Goal: Task Accomplishment & Management: Complete application form

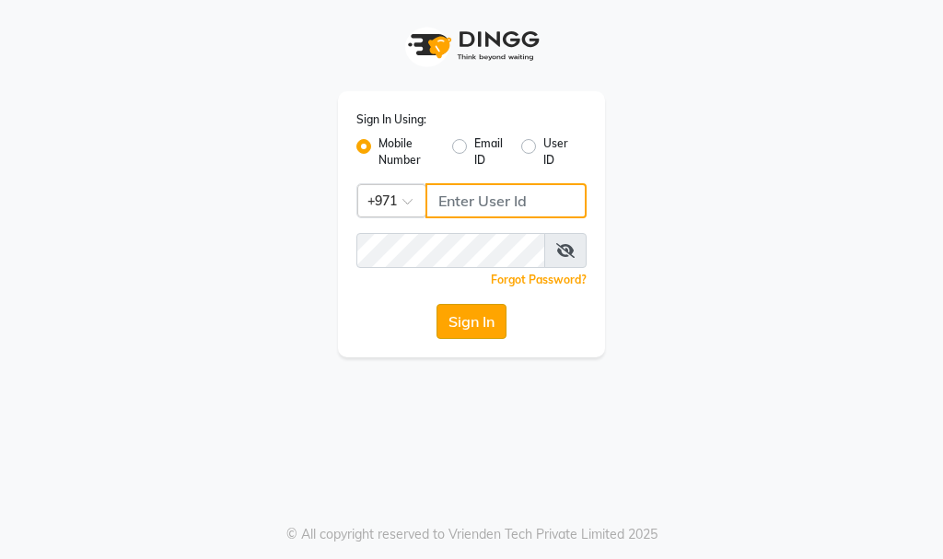
type input "564897305"
click at [460, 306] on button "Sign In" at bounding box center [471, 321] width 70 height 35
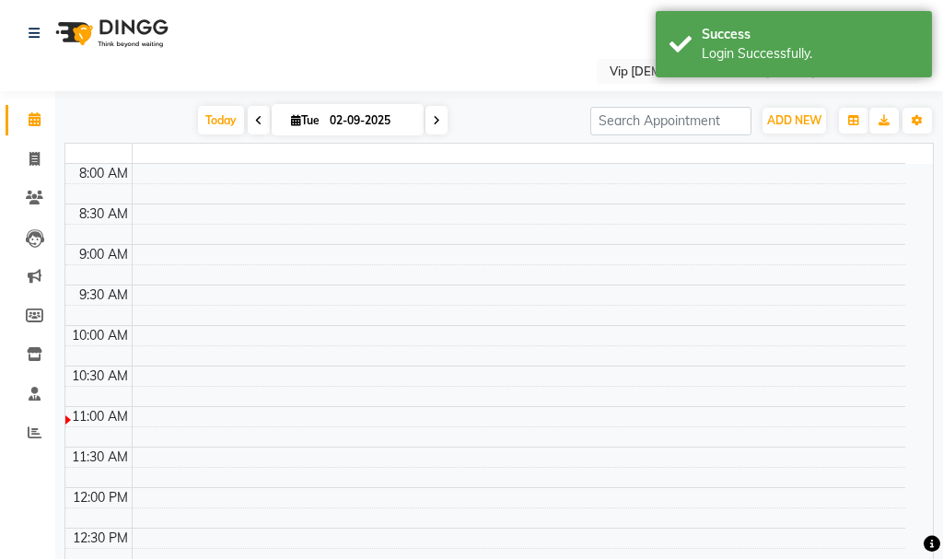
click at [525, 124] on div "Today Tue 02-09-2025" at bounding box center [322, 121] width 517 height 28
select select "en"
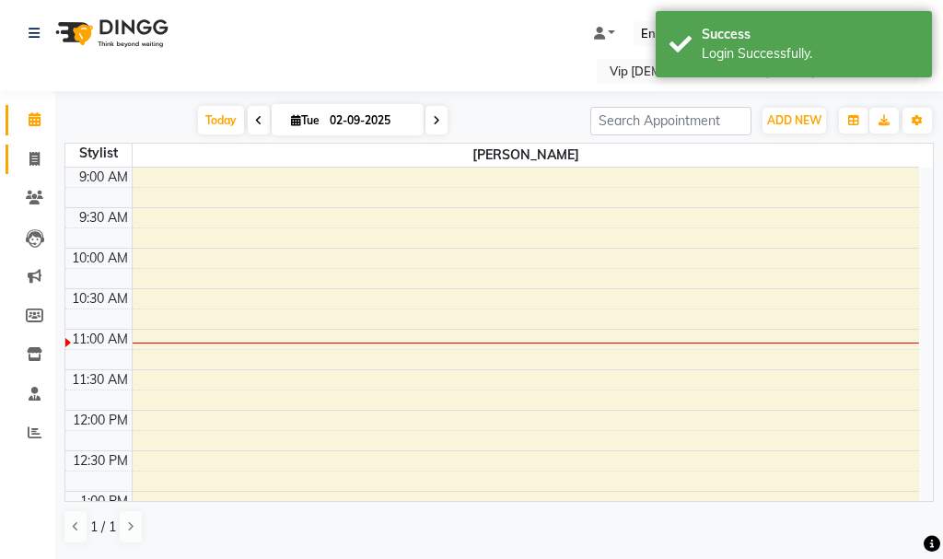
click at [20, 157] on span at bounding box center [34, 159] width 32 height 21
select select "service"
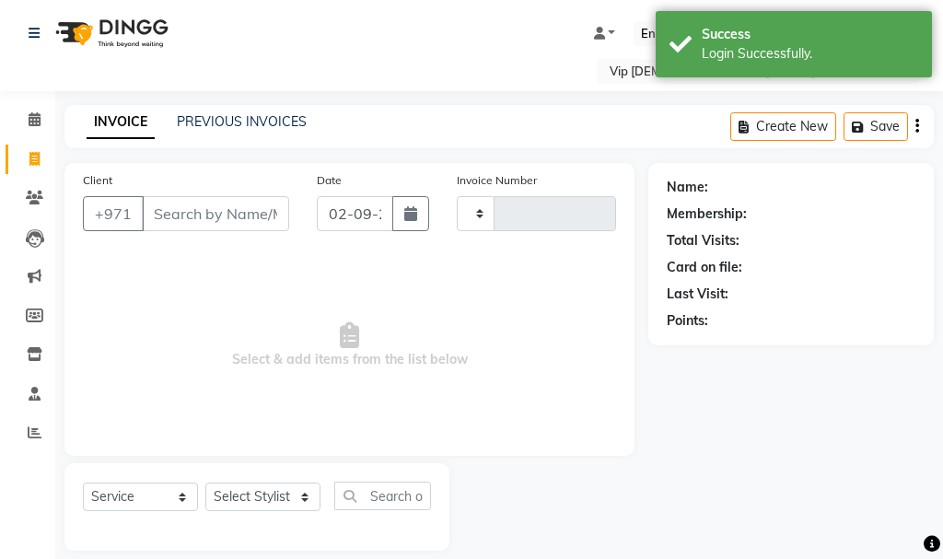
type input "1577"
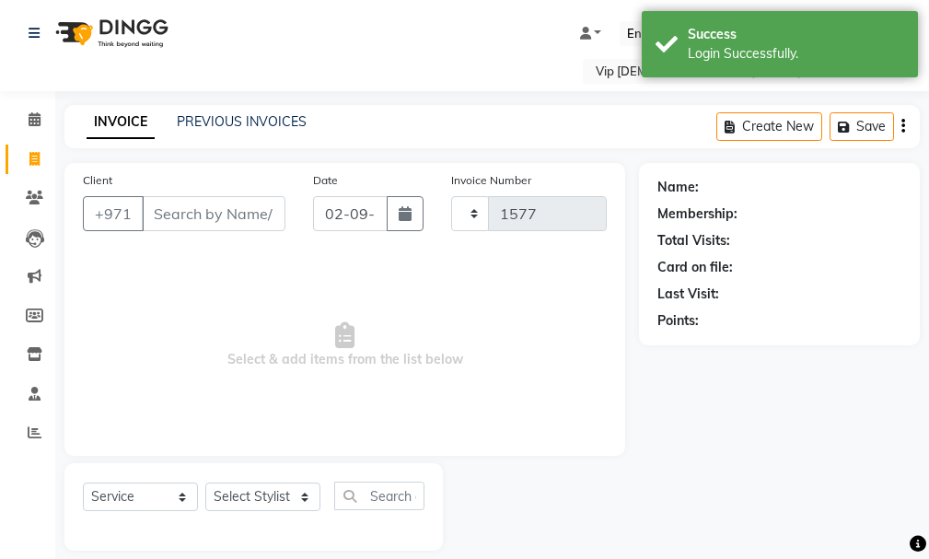
select select "8415"
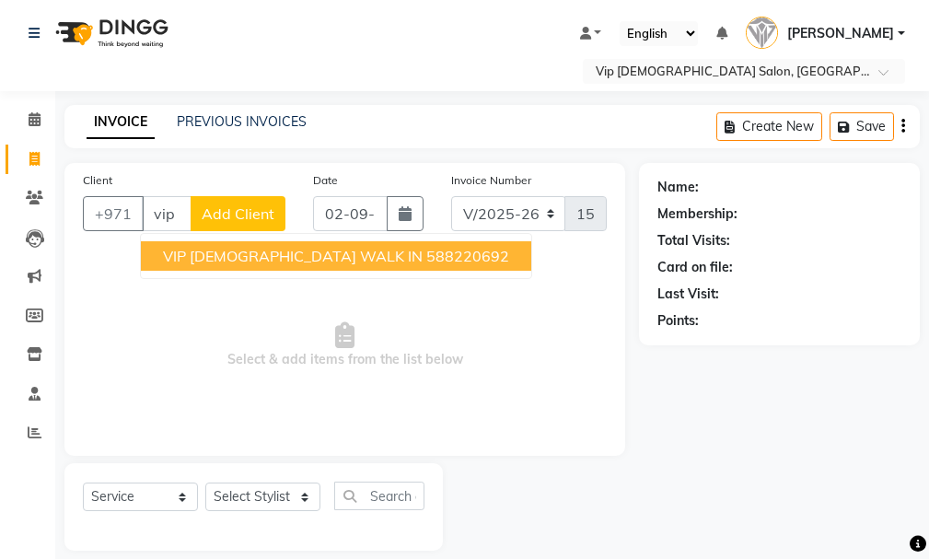
click at [267, 251] on span "VIP [DEMOGRAPHIC_DATA] WALK IN" at bounding box center [293, 256] width 260 height 18
type input "588220692"
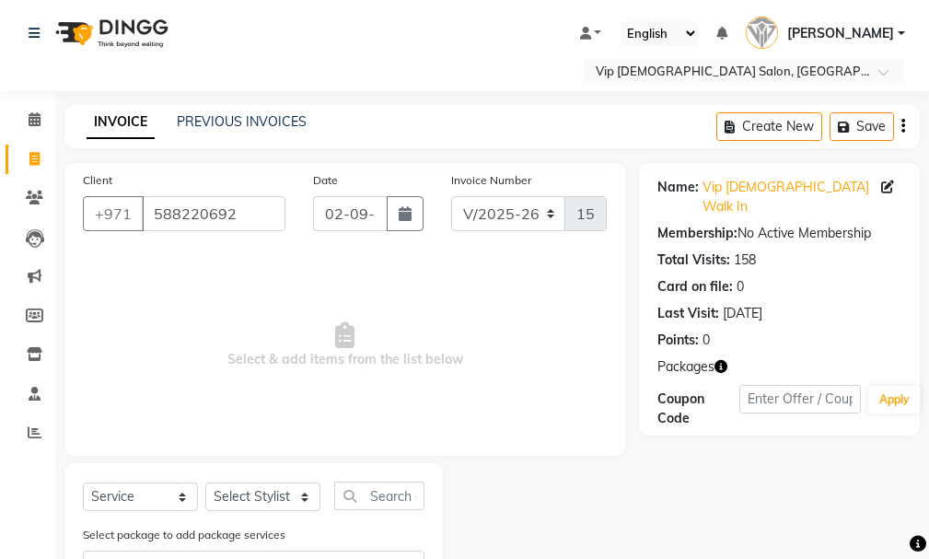
click at [640, 365] on div "Client +971 588220692 Date 02-09-2025 Invoice Number V/2025 V/2025-26 1577 Sele…" at bounding box center [492, 387] width 883 height 449
click at [535, 447] on div "Client +971 588220692 Date 02-09-2025 Invoice Number V/2025 V/2025-26 1577 Sele…" at bounding box center [344, 309] width 561 height 293
click at [289, 485] on select "Select Stylist Ali [PERSON_NAME] [PERSON_NAME] [PERSON_NAME] Lakhbizi Jairah [P…" at bounding box center [262, 497] width 115 height 29
select select "81363"
click at [205, 483] on select "Select Stylist Ali [PERSON_NAME] [PERSON_NAME] [PERSON_NAME] Lakhbizi Jairah [P…" at bounding box center [262, 497] width 115 height 29
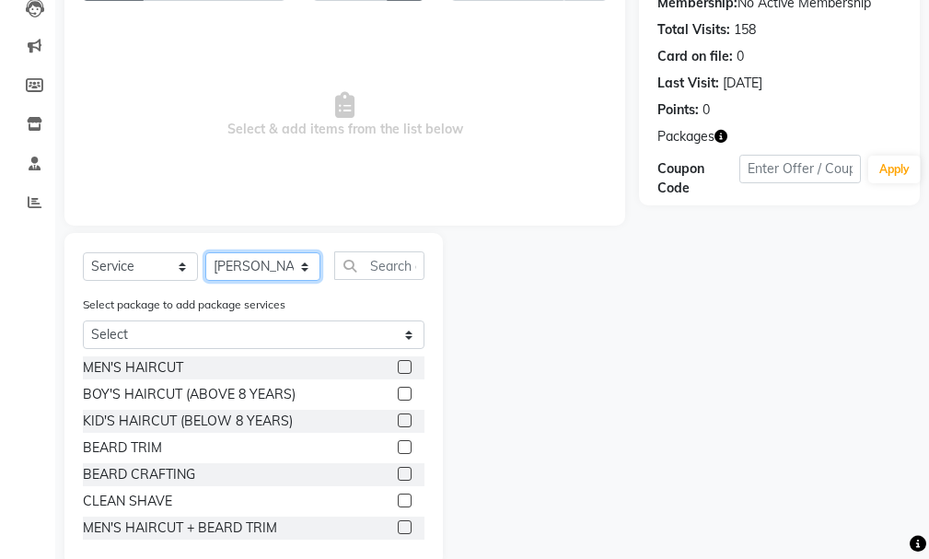
scroll to position [238, 0]
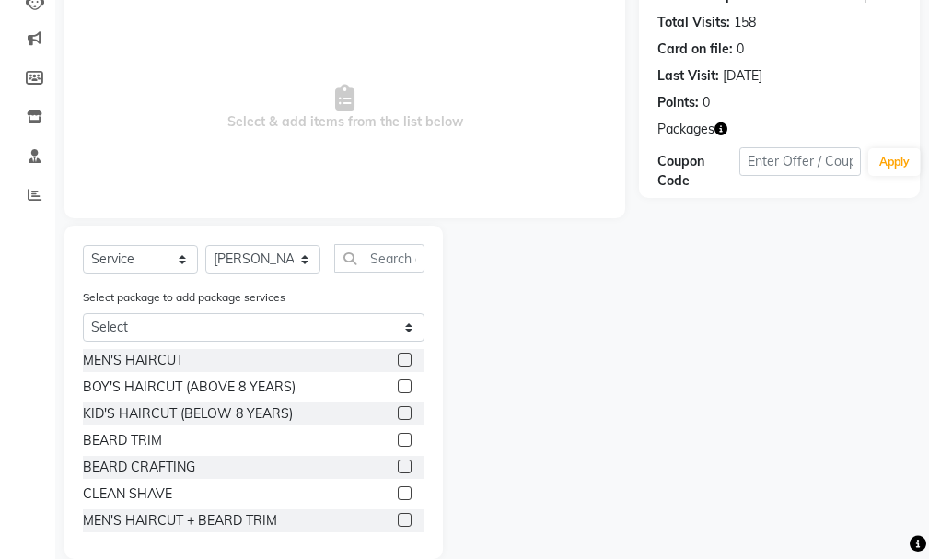
click at [398, 518] on label at bounding box center [405, 520] width 14 height 14
click at [398, 518] on input "checkbox" at bounding box center [404, 521] width 12 height 12
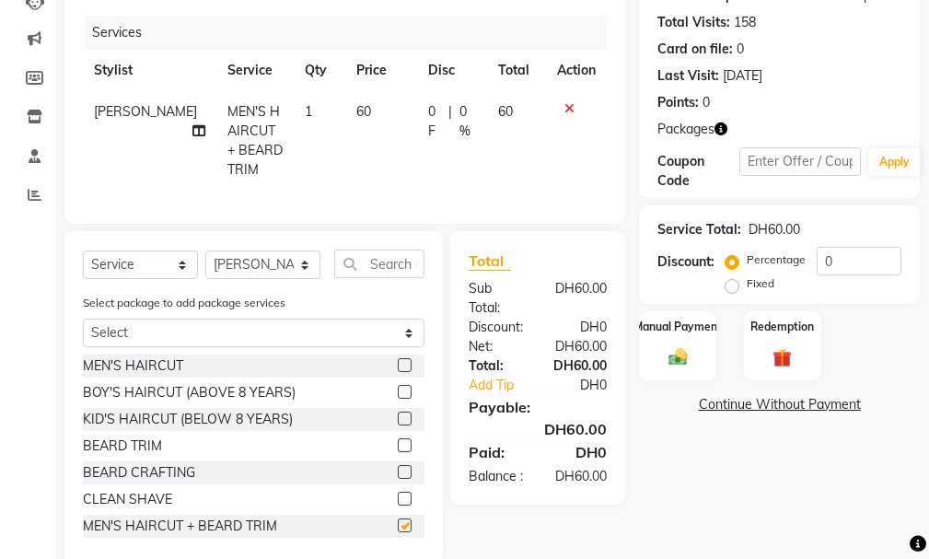
checkbox input "false"
click at [558, 103] on div at bounding box center [576, 108] width 39 height 13
click at [565, 111] on icon at bounding box center [569, 108] width 10 height 13
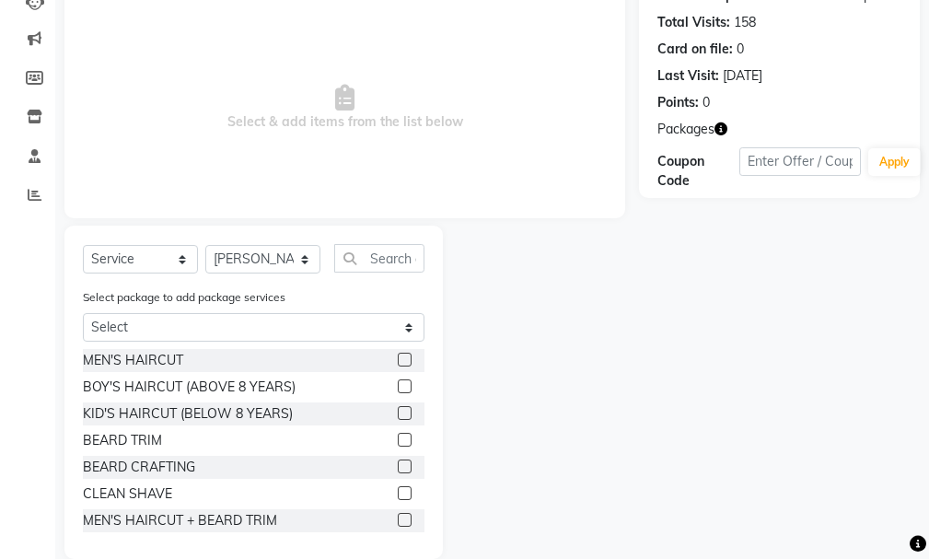
scroll to position [265, 0]
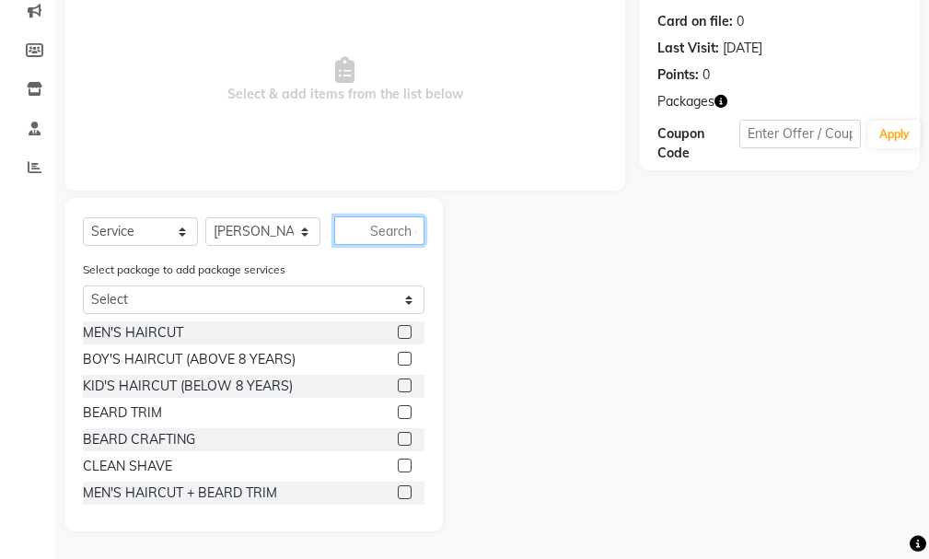
click at [358, 232] on input "text" at bounding box center [379, 230] width 90 height 29
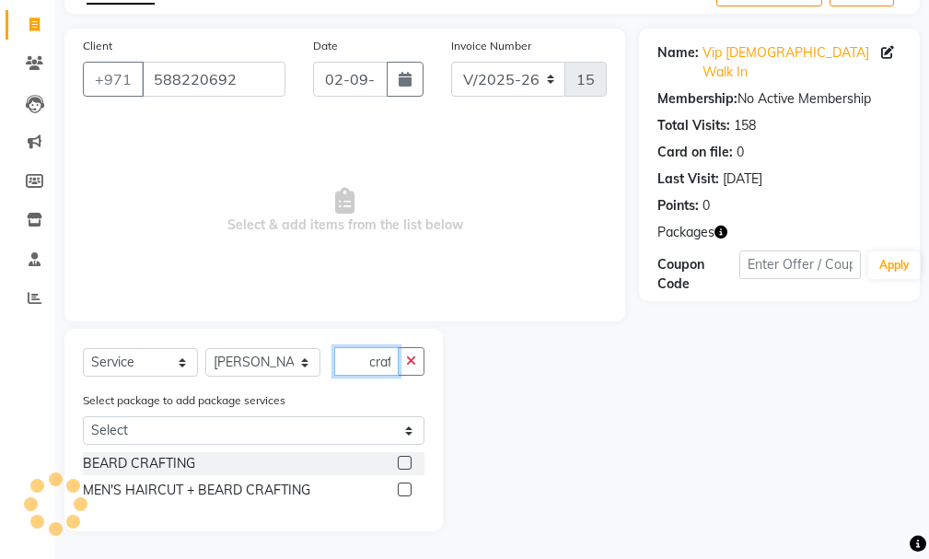
scroll to position [0, 6]
type input "craft"
click at [394, 490] on div "MEN'S HAIRCUT + BEARD CRAFTING" at bounding box center [254, 490] width 342 height 23
click at [402, 483] on label at bounding box center [405, 490] width 14 height 14
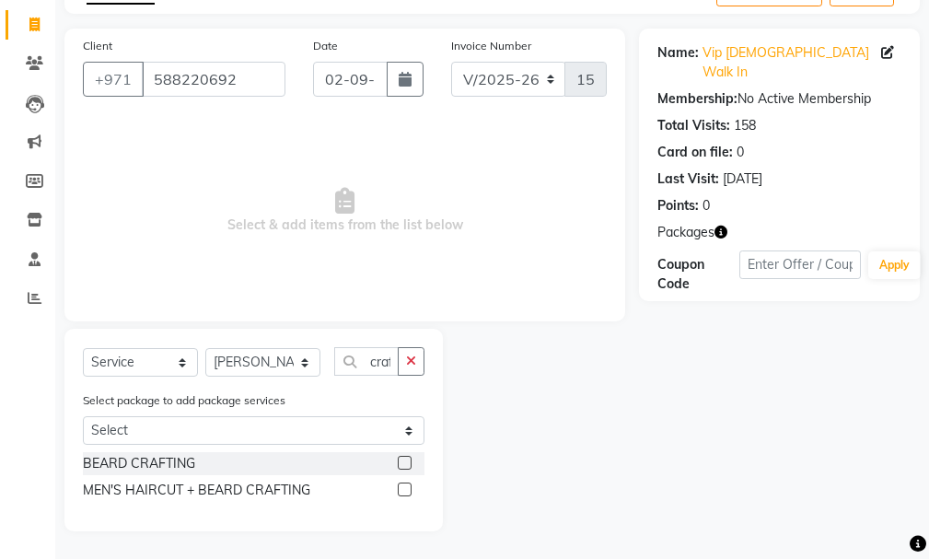
click at [402, 484] on input "checkbox" at bounding box center [404, 490] width 12 height 12
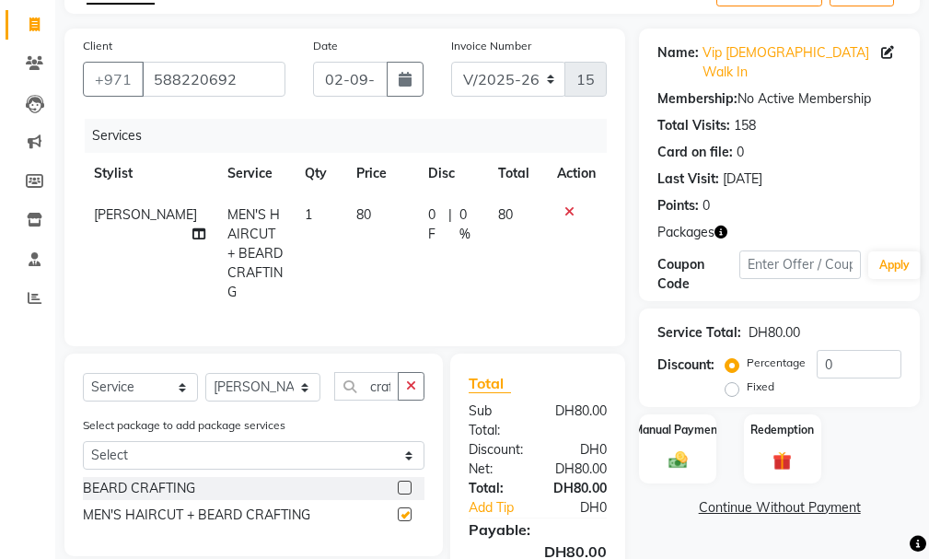
checkbox input "false"
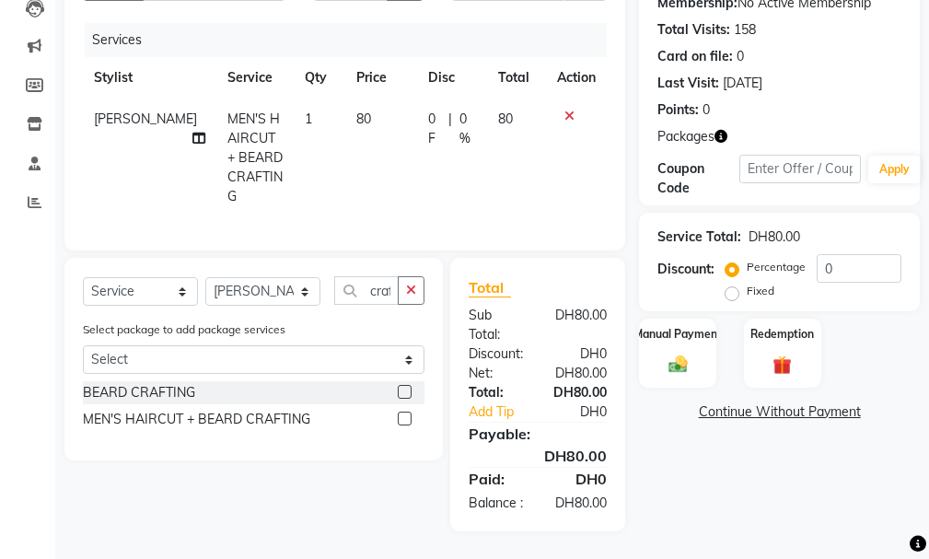
scroll to position [244, 0]
click at [669, 324] on label "Manual Payment" at bounding box center [678, 332] width 92 height 17
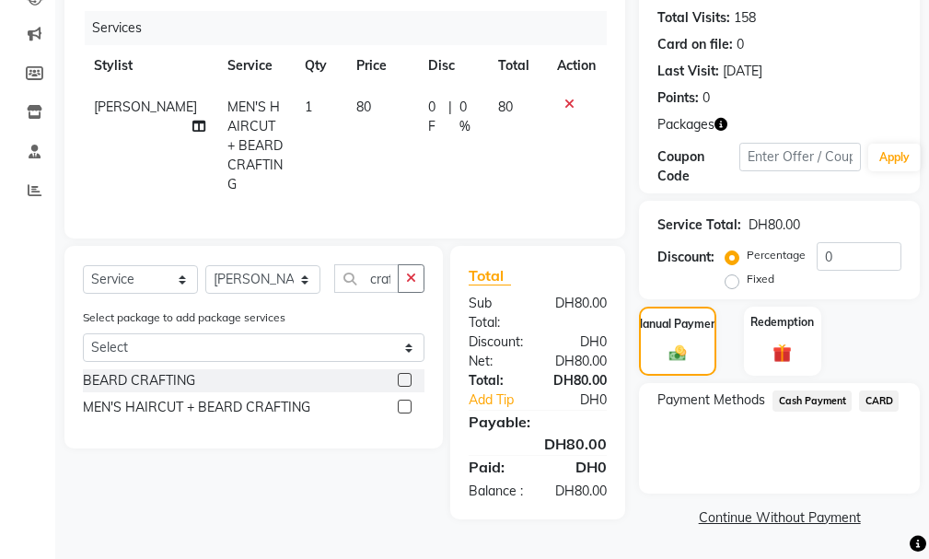
drag, startPoint x: 669, startPoint y: 300, endPoint x: 810, endPoint y: 376, distance: 159.9
click at [810, 390] on span "Cash Payment" at bounding box center [812, 400] width 79 height 21
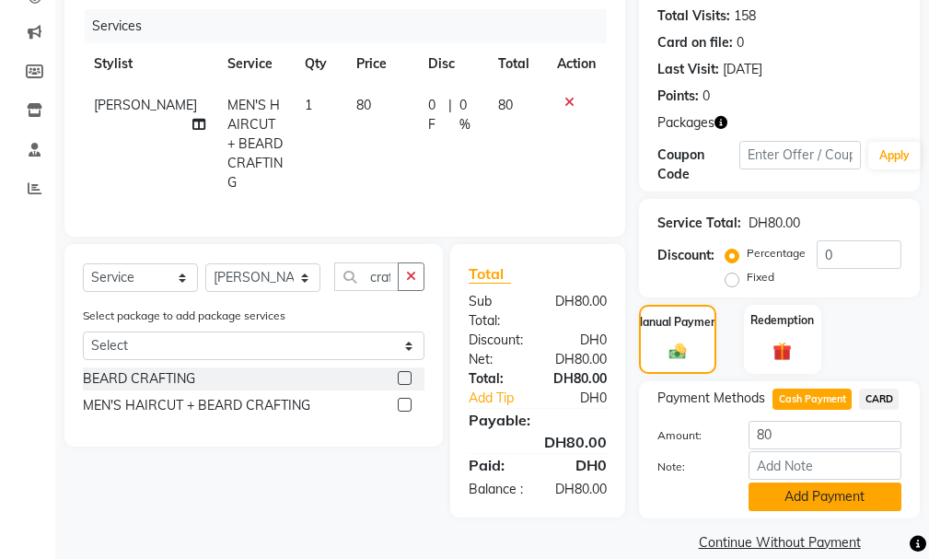
click at [821, 483] on button "Add Payment" at bounding box center [825, 497] width 153 height 29
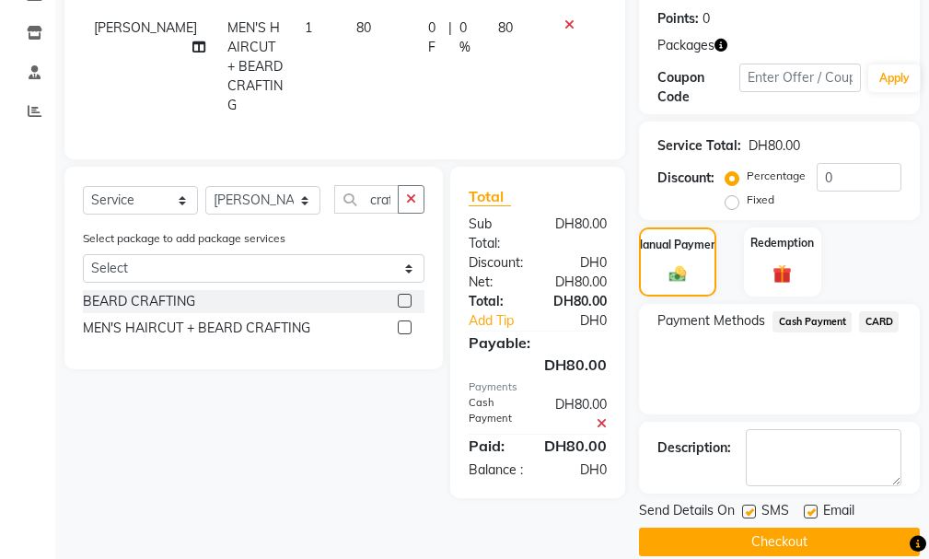
scroll to position [327, 0]
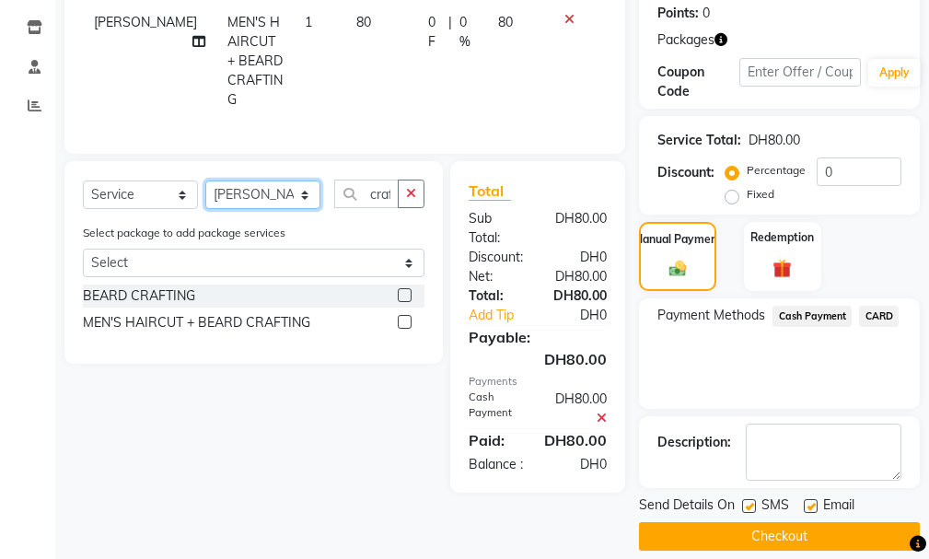
click at [300, 194] on select "Select Stylist Ali [PERSON_NAME] [PERSON_NAME] [PERSON_NAME] Lakhbizi Jairah [P…" at bounding box center [262, 194] width 115 height 29
click at [300, 185] on select "Select Stylist Ali [PERSON_NAME] [PERSON_NAME] [PERSON_NAME] Lakhbizi Jairah [P…" at bounding box center [262, 194] width 115 height 29
click at [301, 188] on select "Select Stylist Ali [PERSON_NAME] [PERSON_NAME] [PERSON_NAME] Lakhbizi Jairah [P…" at bounding box center [262, 194] width 115 height 29
select select "85762"
click at [205, 180] on select "Select Stylist Ali [PERSON_NAME] [PERSON_NAME] [PERSON_NAME] Lakhbizi Jairah [P…" at bounding box center [262, 194] width 115 height 29
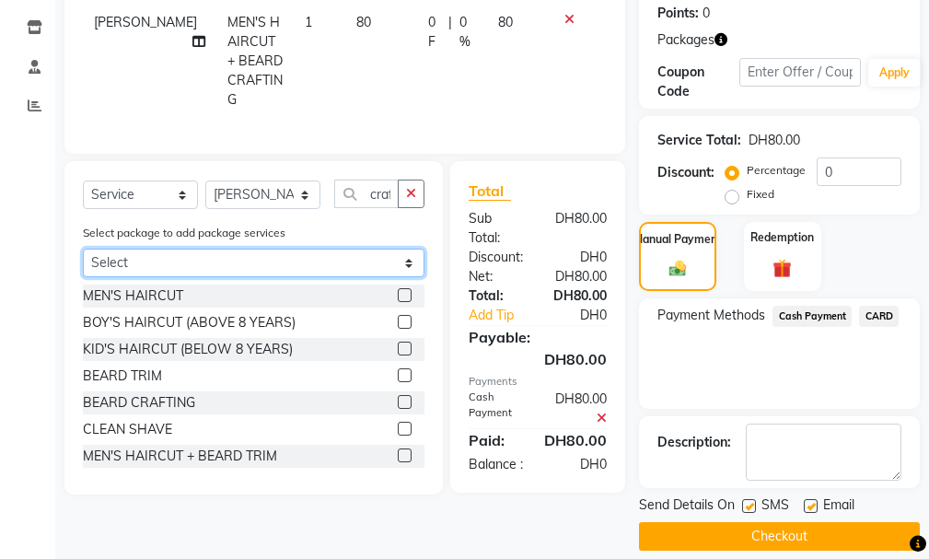
click at [399, 257] on select "Select SMART GROOM COMBO" at bounding box center [254, 263] width 342 height 29
click at [401, 249] on select "Select SMART GROOM COMBO" at bounding box center [254, 263] width 342 height 29
click at [225, 252] on select "Select SMART GROOM COMBO" at bounding box center [254, 263] width 342 height 29
click at [327, 258] on select "Select SMART GROOM COMBO" at bounding box center [254, 263] width 342 height 29
click at [282, 249] on select "Select SMART GROOM COMBO" at bounding box center [254, 263] width 342 height 29
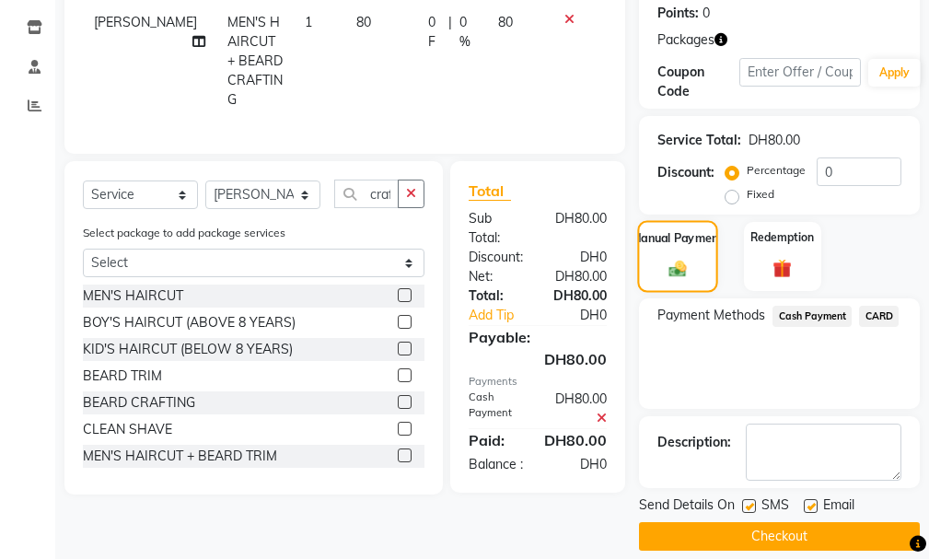
click at [671, 229] on label "Manual Payment" at bounding box center [678, 237] width 92 height 17
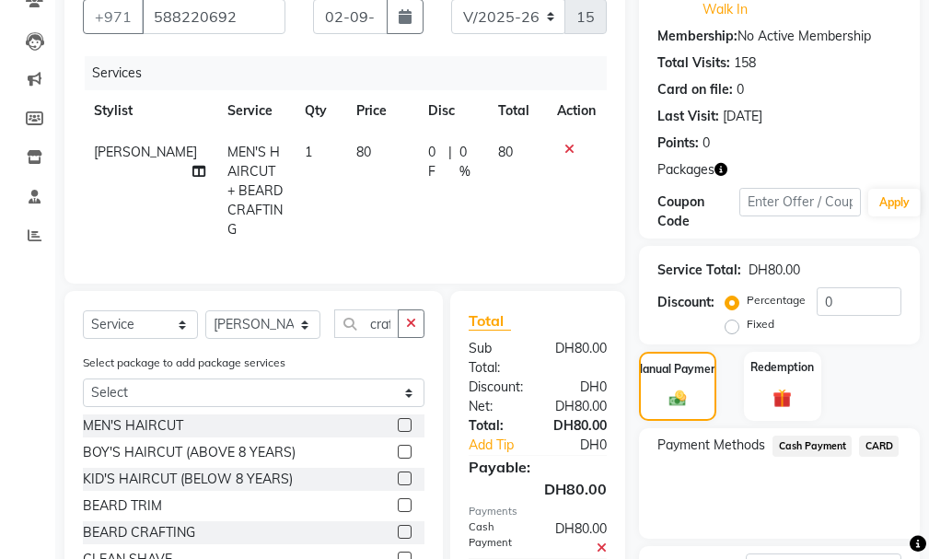
scroll to position [193, 0]
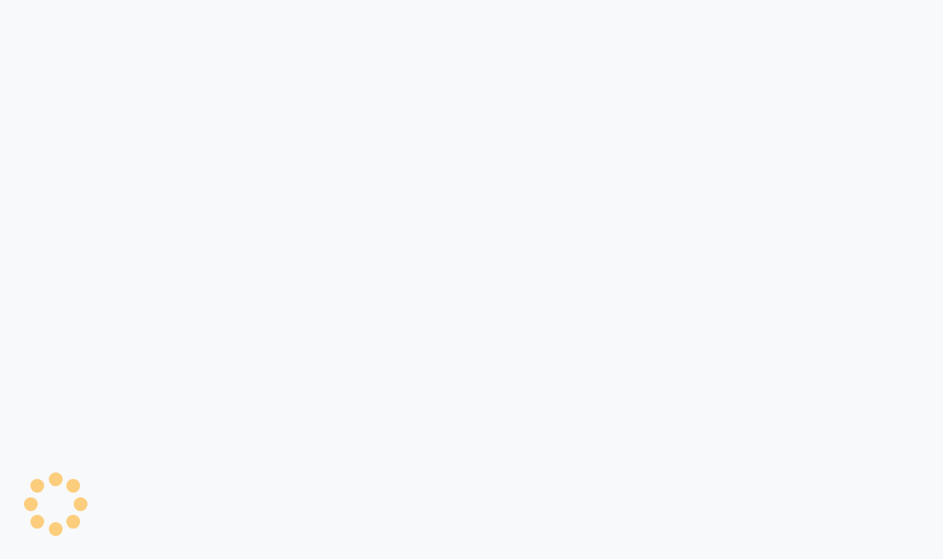
select select "service"
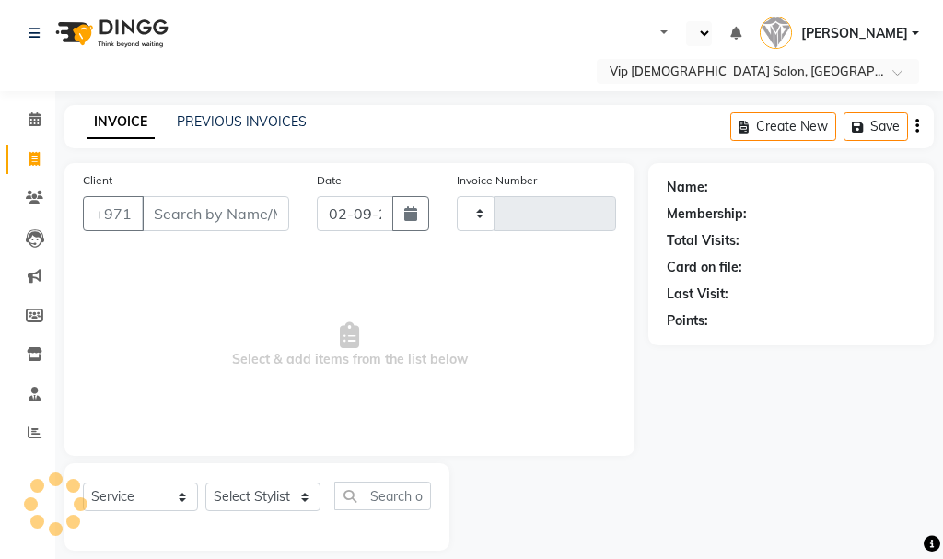
type input "1577"
select select "en"
select select "8415"
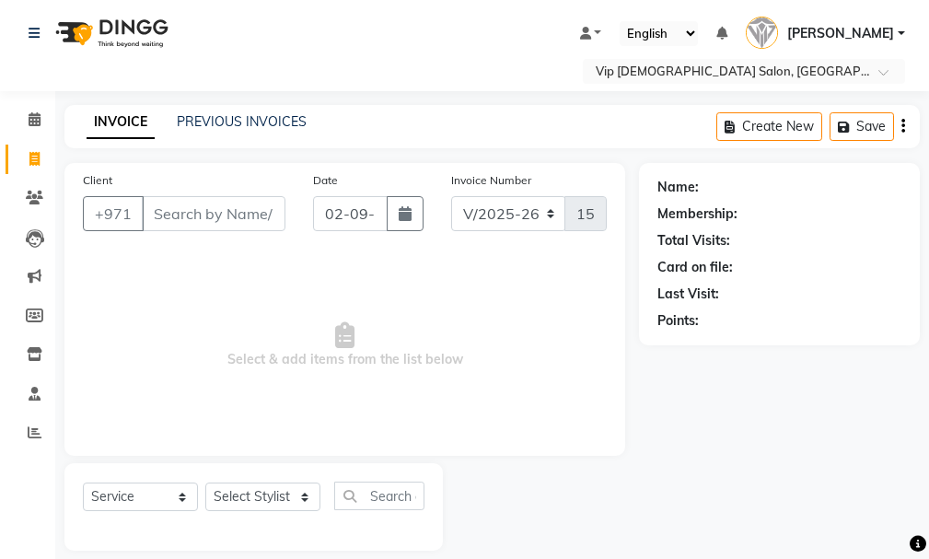
click at [212, 211] on input "Client" at bounding box center [214, 213] width 144 height 35
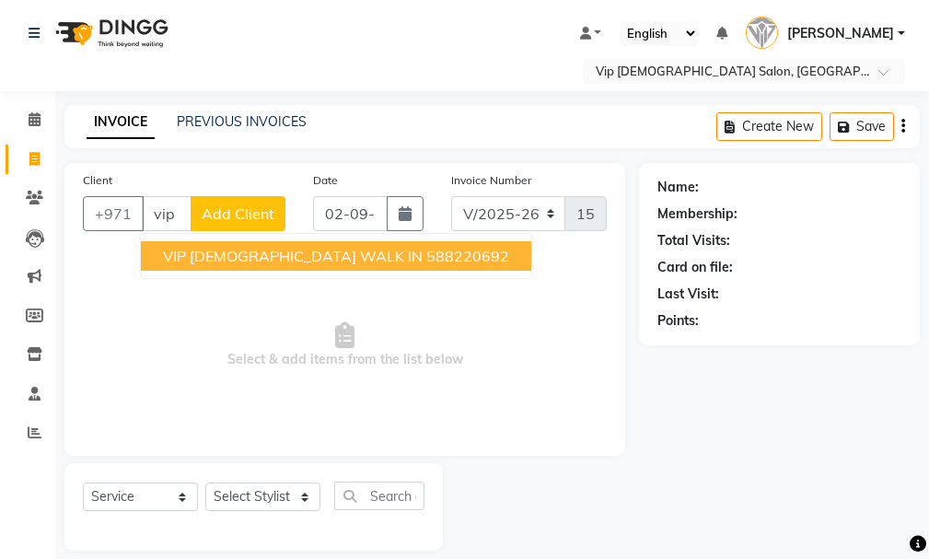
click at [268, 249] on span "VIP [DEMOGRAPHIC_DATA] WALK IN" at bounding box center [293, 256] width 260 height 18
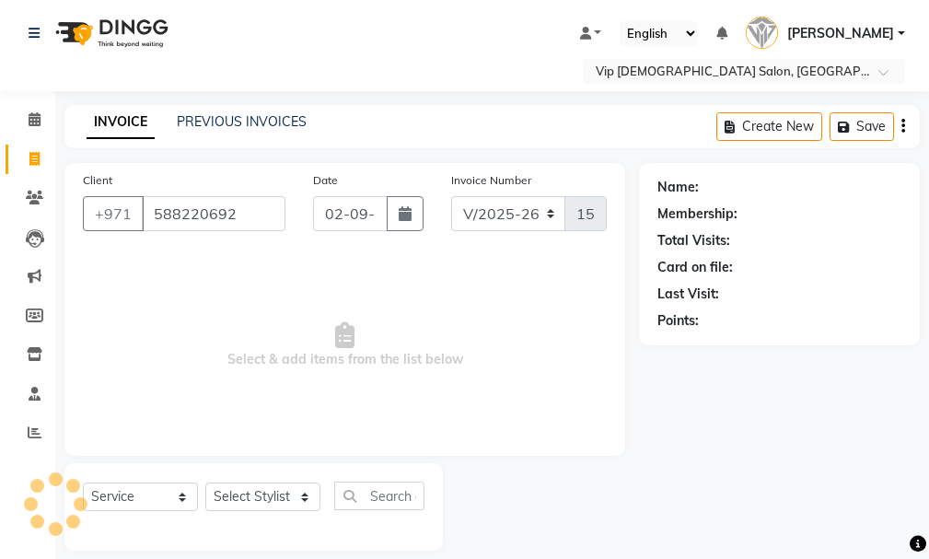
type input "588220692"
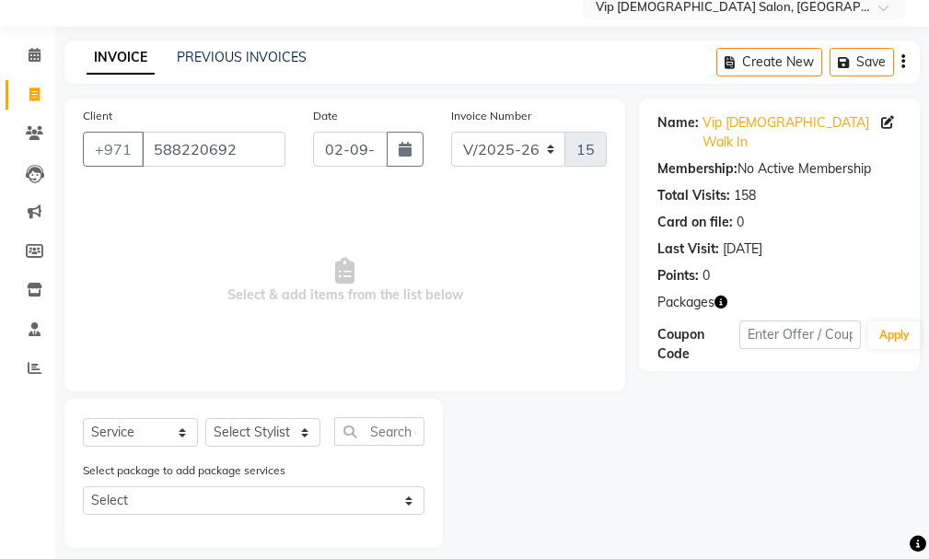
scroll to position [80, 0]
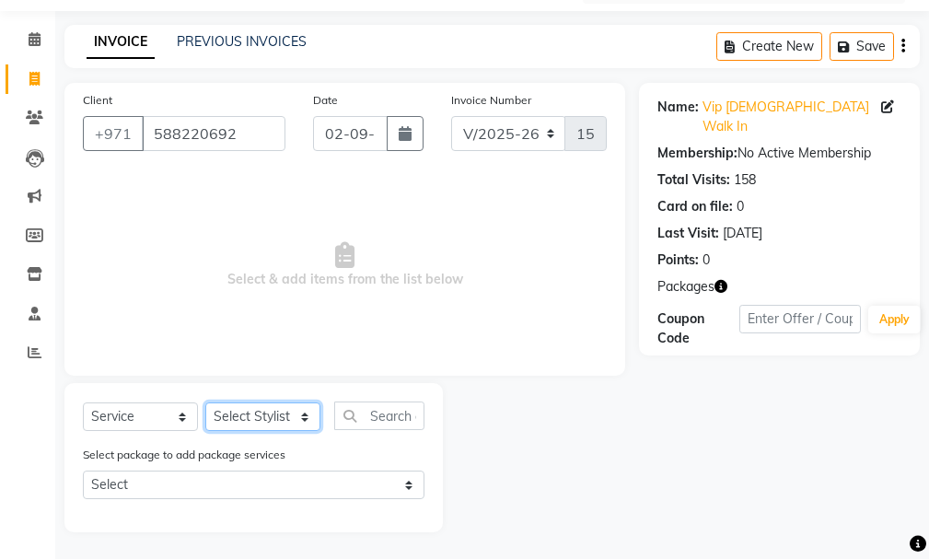
click at [296, 410] on select "Select Stylist Ali [PERSON_NAME] [PERSON_NAME] [PERSON_NAME] Lakhbizi Jairah [P…" at bounding box center [262, 416] width 115 height 29
click at [205, 402] on select "Select Stylist Ali [PERSON_NAME] [PERSON_NAME] [PERSON_NAME] Lakhbizi Jairah [P…" at bounding box center [262, 416] width 115 height 29
click at [298, 413] on select "Select Stylist Ali [PERSON_NAME] [PERSON_NAME] [PERSON_NAME] Lakhbizi Jairah [P…" at bounding box center [262, 416] width 115 height 29
select select "85762"
click at [205, 402] on select "Select Stylist Ali [PERSON_NAME] [PERSON_NAME] [PERSON_NAME] Lakhbizi Jairah [P…" at bounding box center [262, 416] width 115 height 29
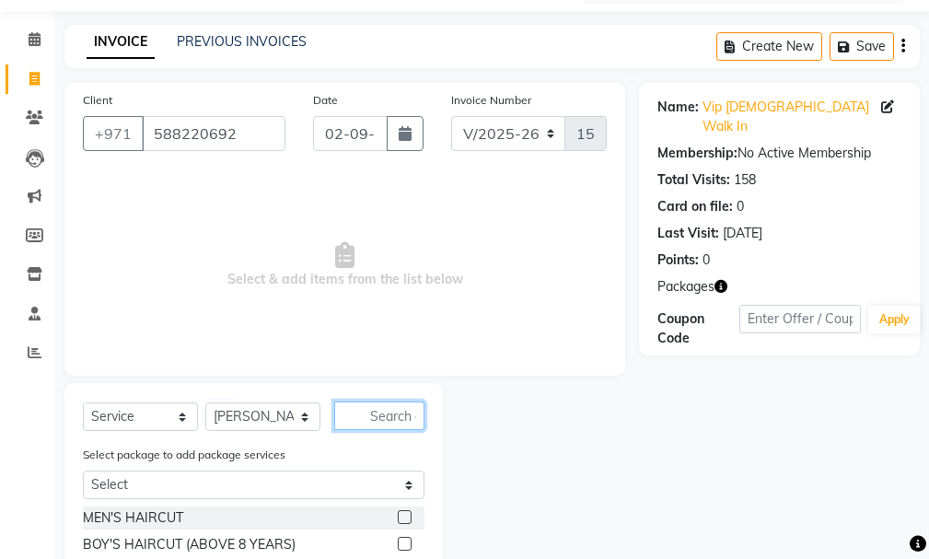
click at [370, 412] on input "text" at bounding box center [379, 415] width 90 height 29
type input "pedi"
drag, startPoint x: 928, startPoint y: 483, endPoint x: 927, endPoint y: 553, distance: 70.9
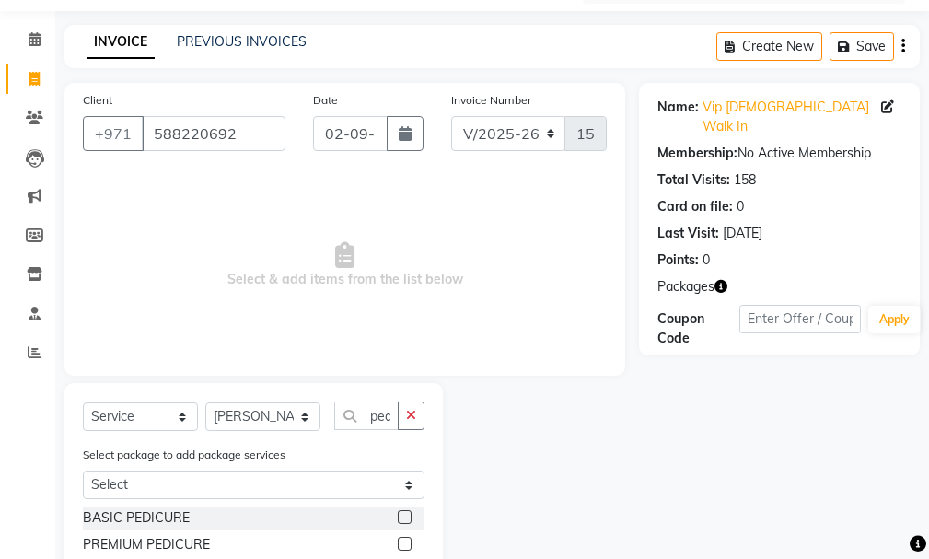
click at [927, 553] on div "Name: Vip [DEMOGRAPHIC_DATA] Walk In Membership: No Active Membership Total Vis…" at bounding box center [786, 334] width 295 height 503
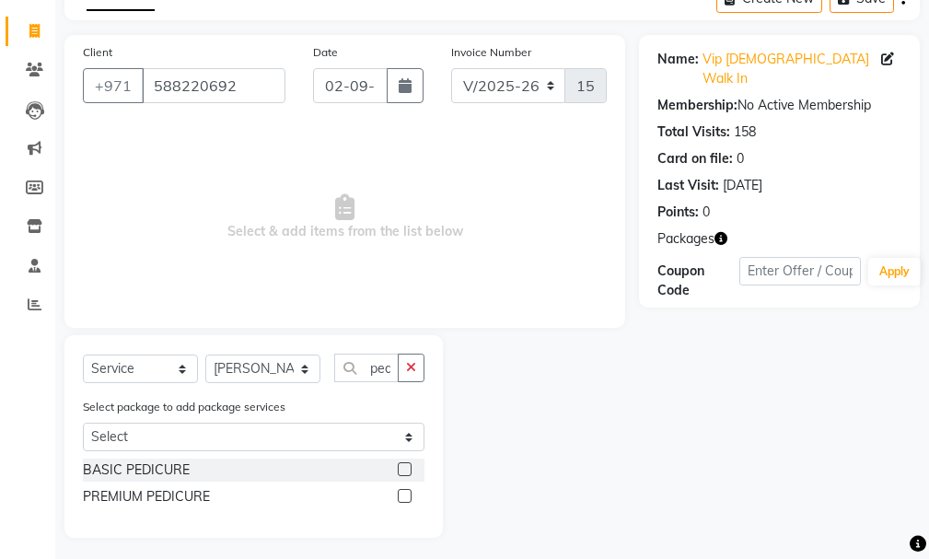
scroll to position [134, 0]
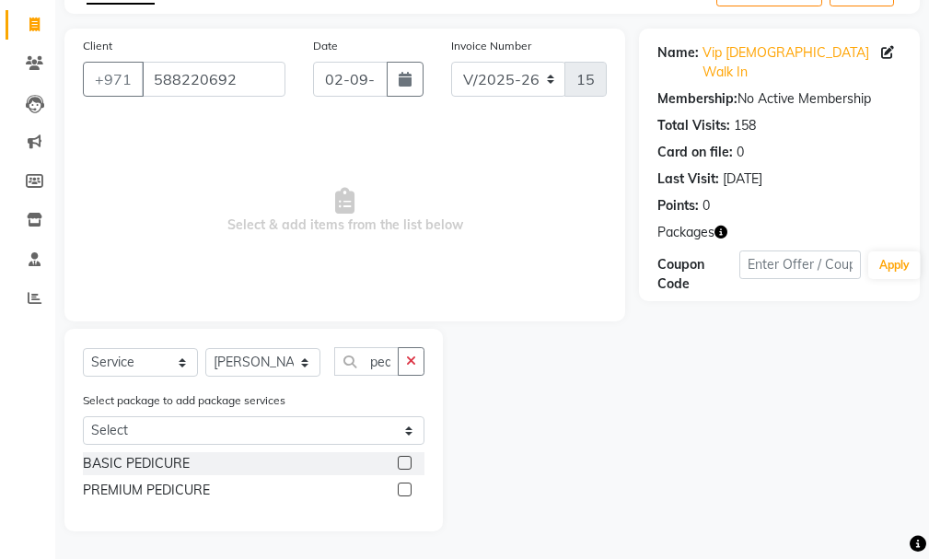
click at [396, 483] on div "PREMIUM PEDICURE" at bounding box center [254, 490] width 342 height 23
click at [399, 485] on label at bounding box center [405, 490] width 14 height 14
click at [399, 485] on input "checkbox" at bounding box center [404, 490] width 12 height 12
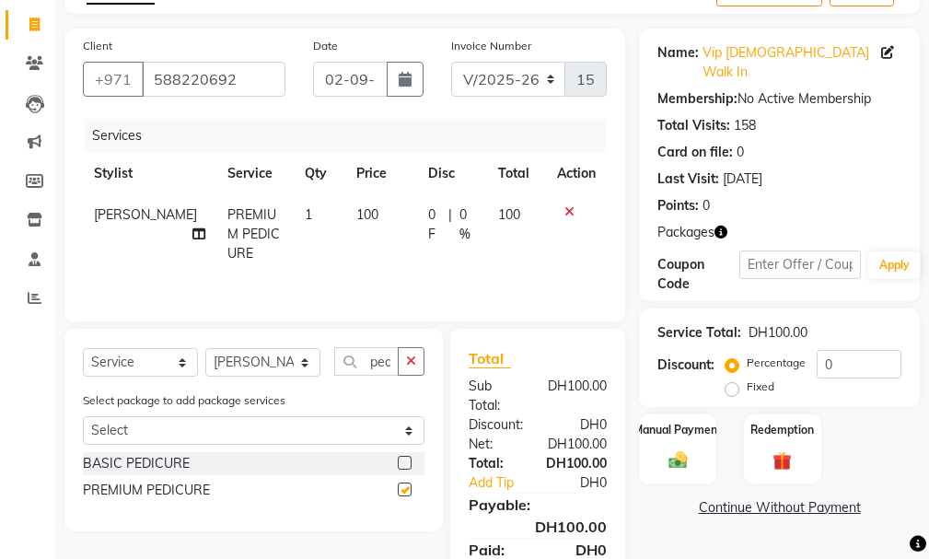
checkbox input "false"
click at [568, 205] on icon at bounding box center [569, 211] width 10 height 13
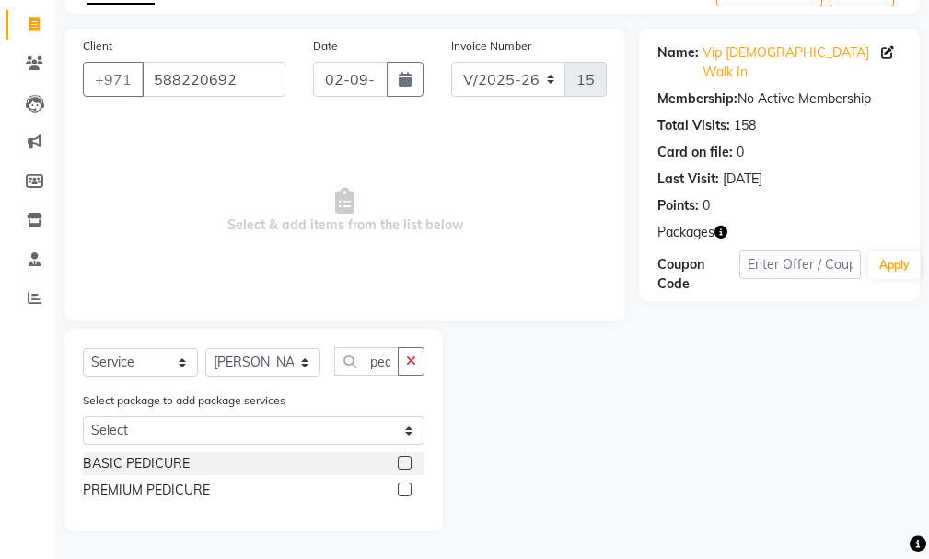
click at [400, 456] on label at bounding box center [405, 463] width 14 height 14
click at [400, 458] on input "checkbox" at bounding box center [404, 464] width 12 height 12
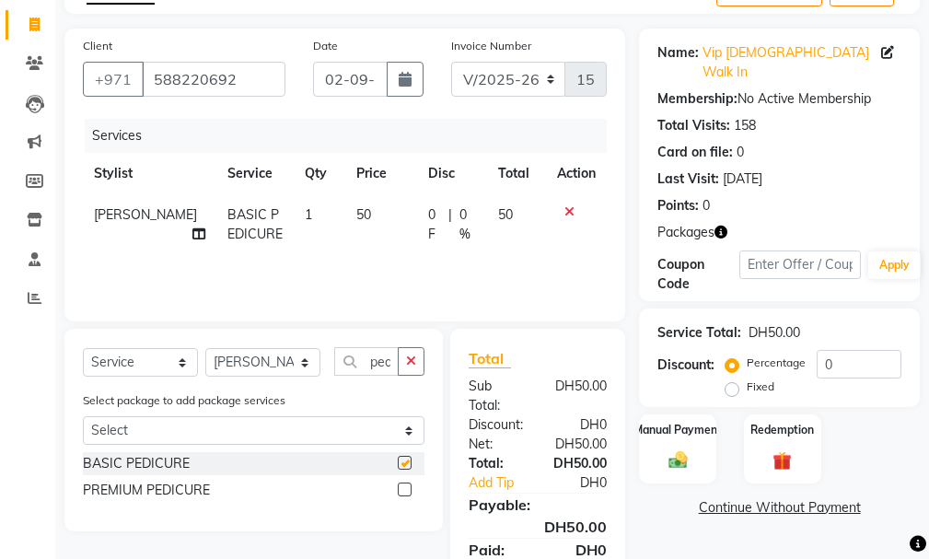
checkbox input "false"
click at [564, 201] on td at bounding box center [576, 224] width 61 height 61
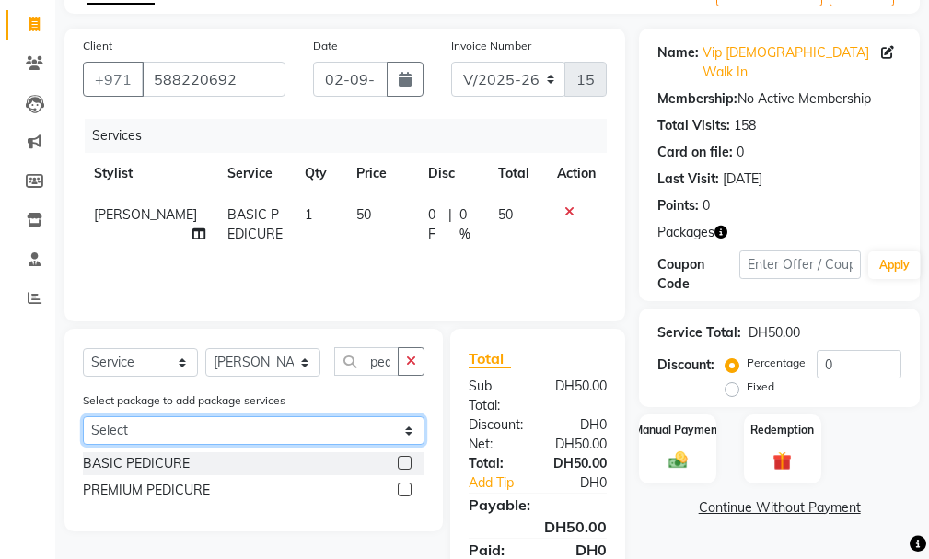
click at [250, 426] on select "Select SMART GROOM COMBO" at bounding box center [254, 430] width 342 height 29
click at [401, 424] on select "Select SMART GROOM COMBO" at bounding box center [254, 430] width 342 height 29
click at [264, 433] on select "Select SMART GROOM COMBO" at bounding box center [254, 430] width 342 height 29
click at [234, 418] on select "Select SMART GROOM COMBO" at bounding box center [254, 430] width 342 height 29
click at [206, 429] on select "Select SMART GROOM COMBO" at bounding box center [254, 430] width 342 height 29
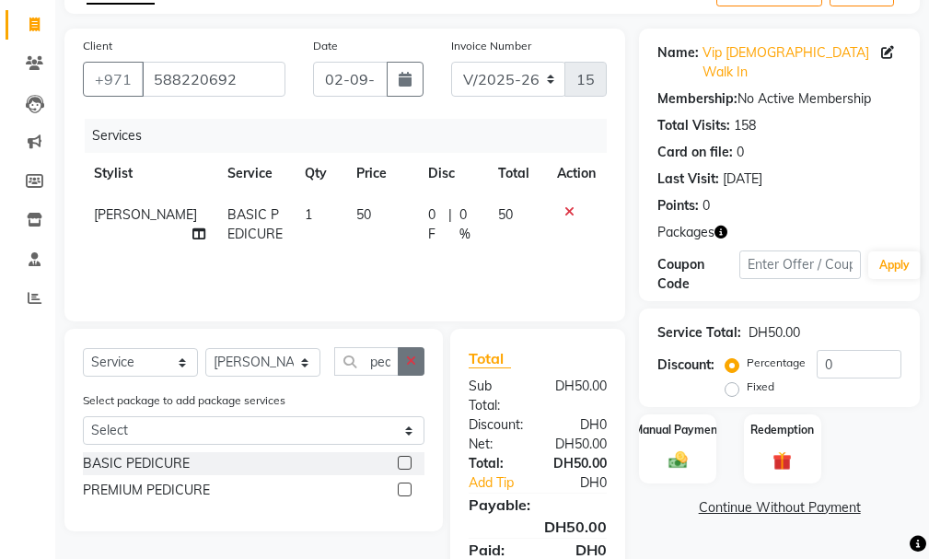
click at [398, 361] on button "button" at bounding box center [411, 361] width 27 height 29
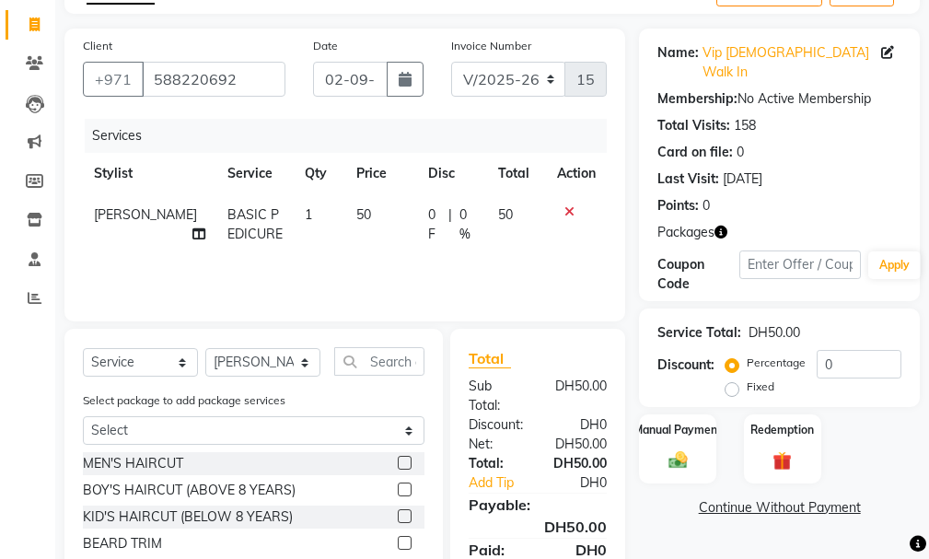
drag, startPoint x: 429, startPoint y: 340, endPoint x: 559, endPoint y: 205, distance: 186.9
click at [559, 205] on div "Client [PHONE_NUMBER] Date [DATE] Invoice Number V/2025 V/[PHONE_NUMBER] Servic…" at bounding box center [345, 346] width 588 height 634
click at [561, 204] on td at bounding box center [576, 224] width 61 height 61
click at [559, 197] on td at bounding box center [576, 224] width 61 height 61
click at [571, 203] on td at bounding box center [576, 224] width 61 height 61
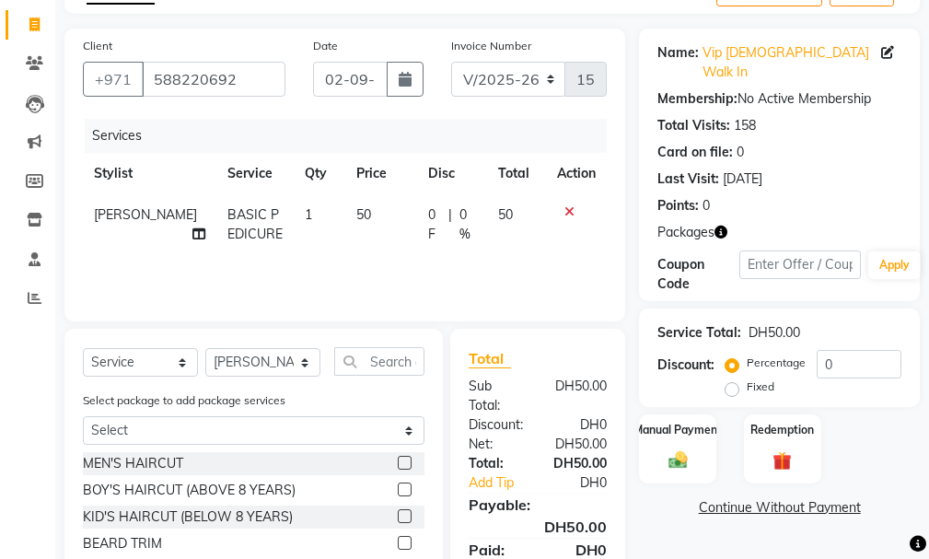
click at [569, 205] on icon at bounding box center [569, 211] width 10 height 13
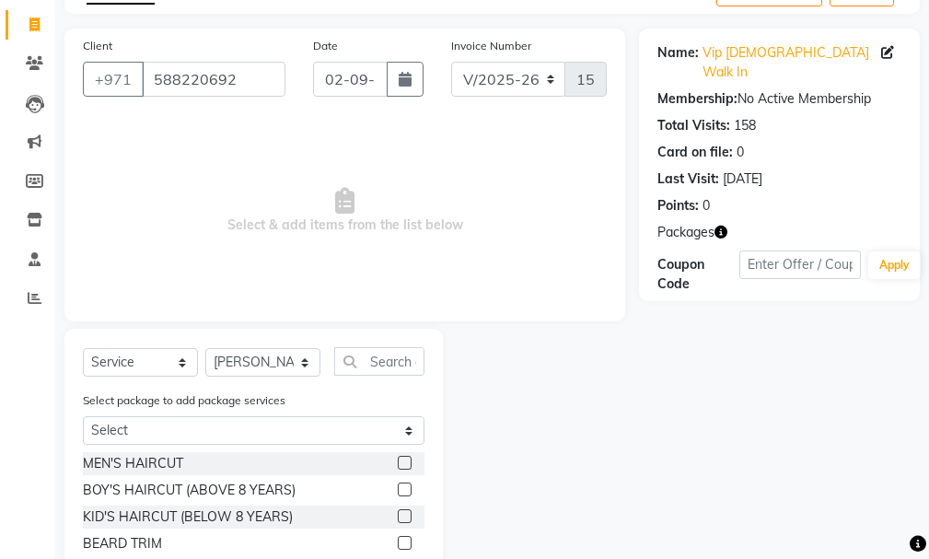
click at [555, 202] on span "Select & add items from the list below" at bounding box center [345, 211] width 524 height 184
click at [368, 350] on input "text" at bounding box center [379, 361] width 90 height 29
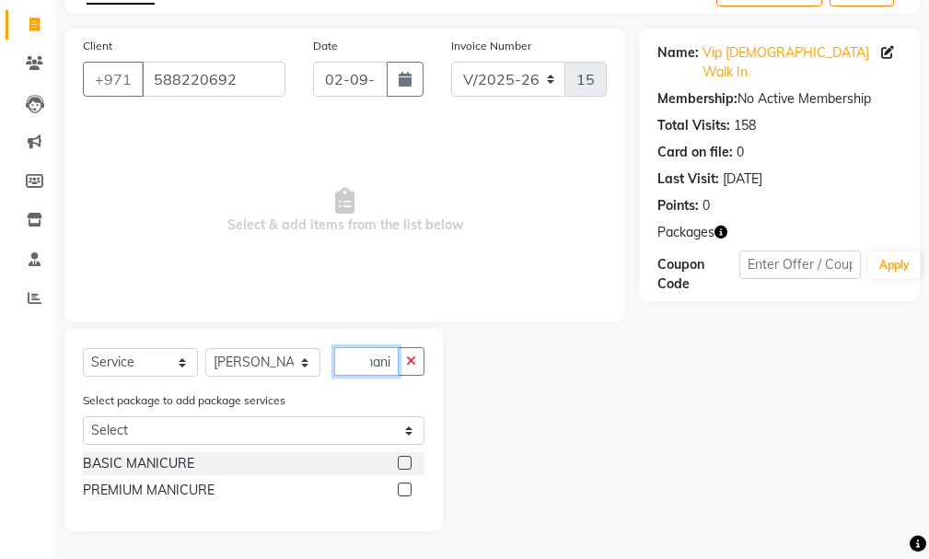
scroll to position [0, 15]
type input "manic"
click at [402, 453] on div at bounding box center [411, 463] width 27 height 23
click at [402, 452] on div at bounding box center [411, 463] width 27 height 23
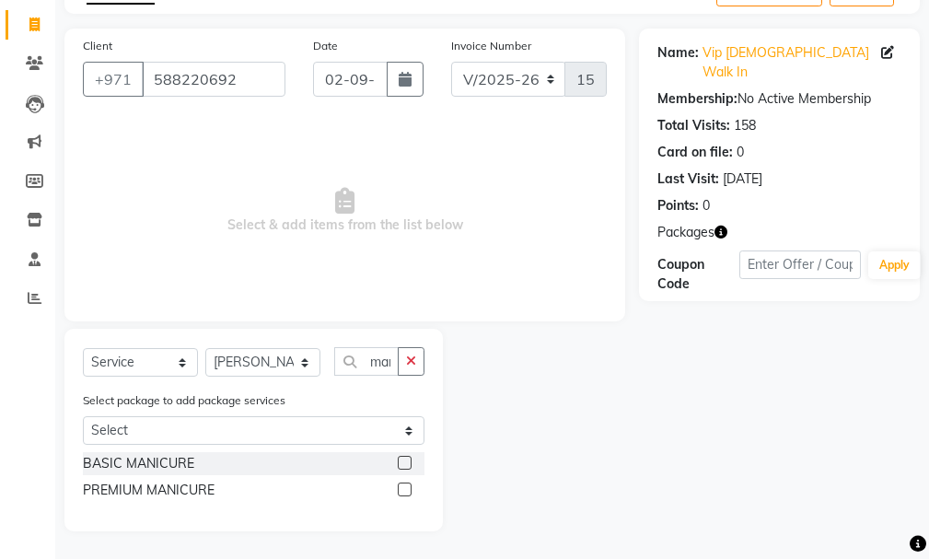
click at [406, 454] on div at bounding box center [411, 463] width 27 height 23
click at [400, 456] on label at bounding box center [405, 463] width 14 height 14
click at [400, 458] on input "checkbox" at bounding box center [404, 464] width 12 height 12
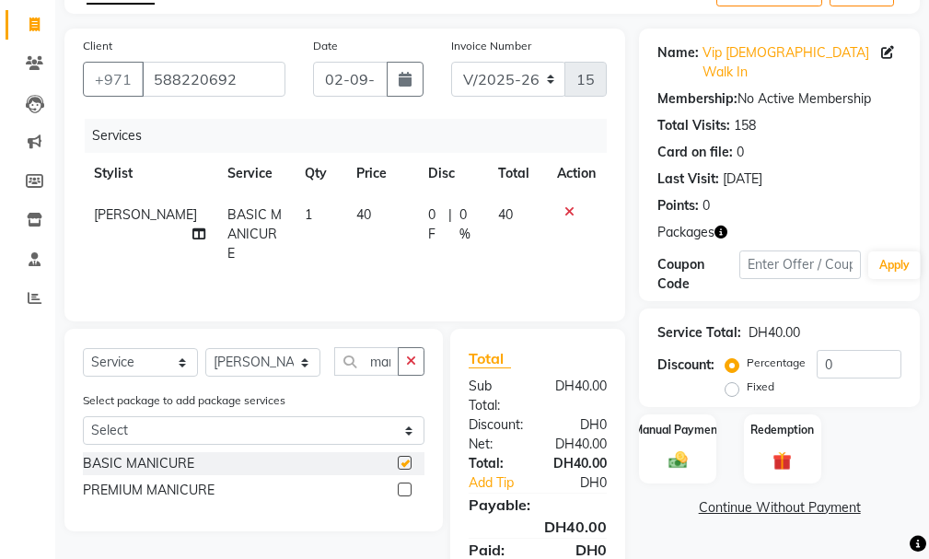
checkbox input "false"
click at [397, 487] on div "PREMIUM MANICURE" at bounding box center [254, 490] width 342 height 23
click at [400, 484] on label at bounding box center [405, 490] width 14 height 14
click at [400, 484] on input "checkbox" at bounding box center [404, 490] width 12 height 12
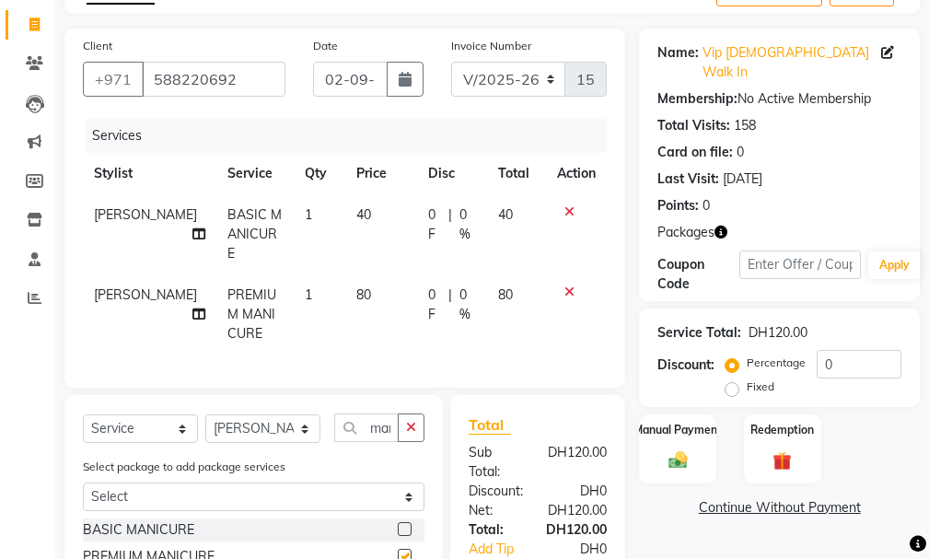
checkbox input "false"
click at [564, 202] on td at bounding box center [576, 234] width 61 height 80
click at [563, 208] on div at bounding box center [576, 211] width 39 height 13
click at [565, 201] on td at bounding box center [576, 234] width 61 height 80
click at [564, 209] on icon at bounding box center [569, 211] width 10 height 13
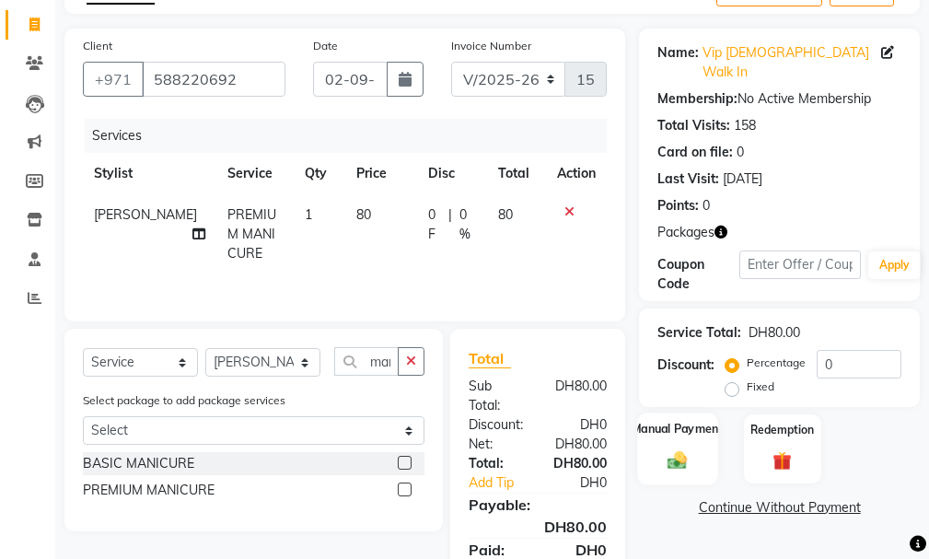
click at [665, 420] on label "Manual Payment" at bounding box center [678, 428] width 92 height 17
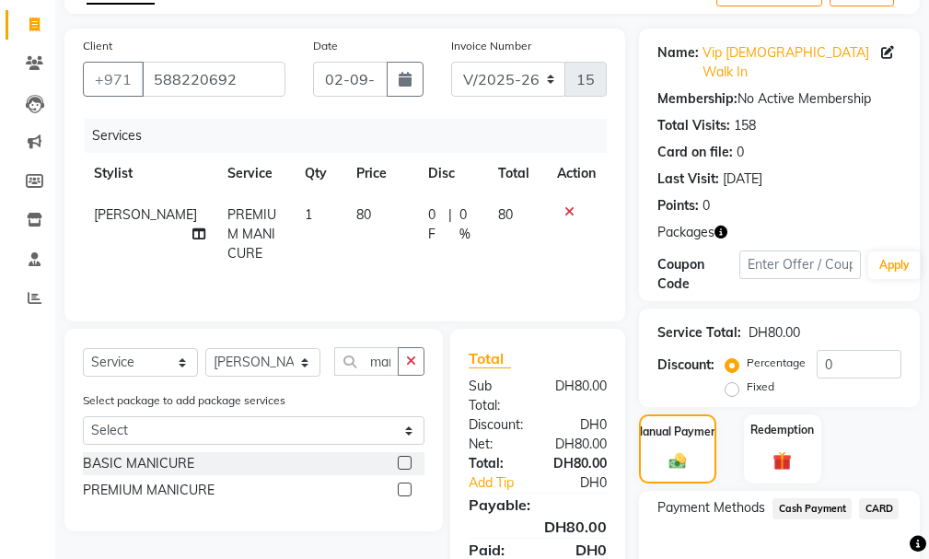
click at [796, 498] on span "Cash Payment" at bounding box center [812, 508] width 79 height 21
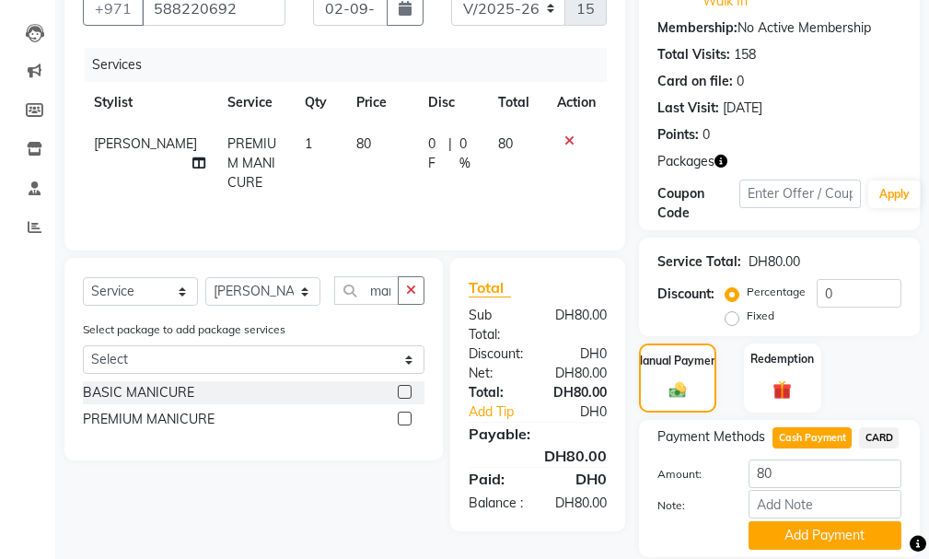
drag, startPoint x: 926, startPoint y: 454, endPoint x: 928, endPoint y: 556, distance: 102.2
click at [928, 556] on div "Name: Vip [DEMOGRAPHIC_DATA] Walk In Membership: No Active Membership Total Vis…" at bounding box center [786, 276] width 295 height 637
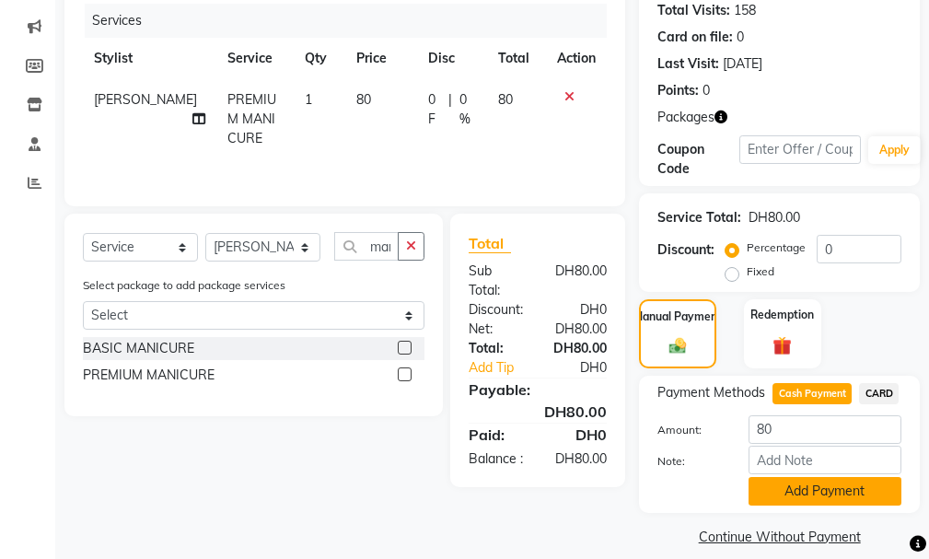
click at [844, 477] on button "Add Payment" at bounding box center [825, 491] width 153 height 29
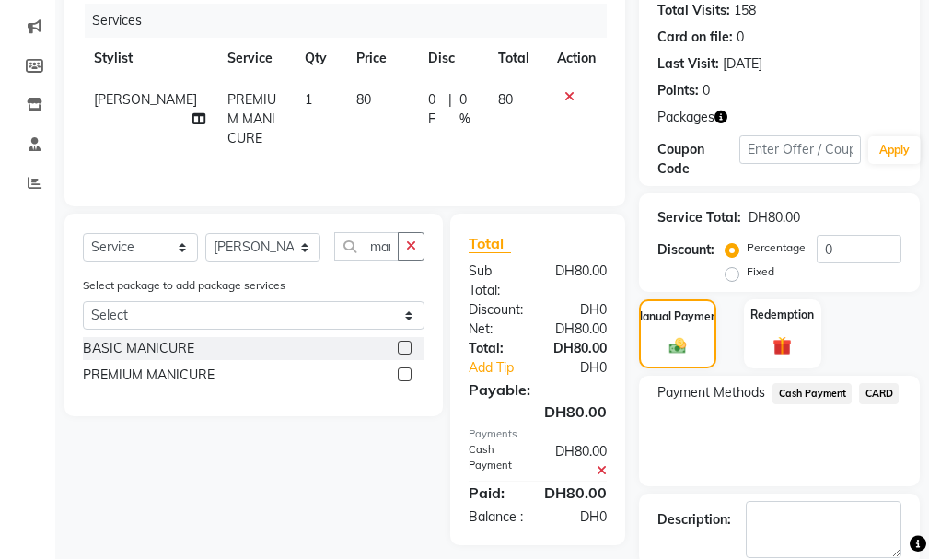
scroll to position [327, 0]
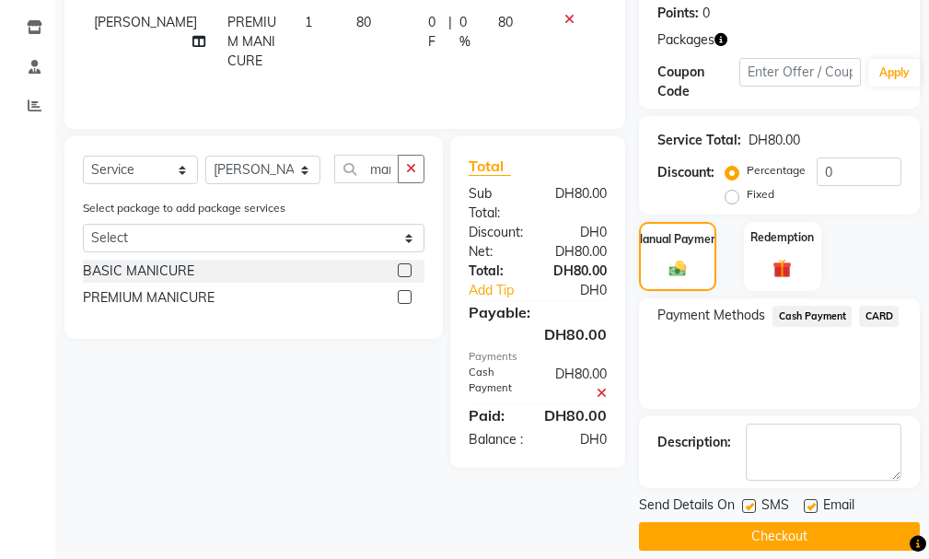
click at [786, 522] on button "Checkout" at bounding box center [779, 536] width 281 height 29
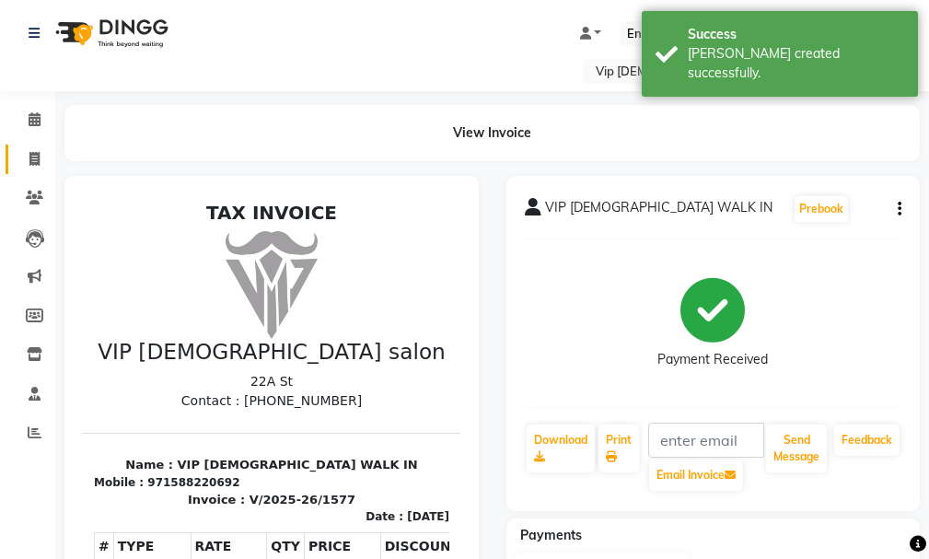
click at [26, 147] on link "Invoice" at bounding box center [28, 160] width 44 height 30
select select "service"
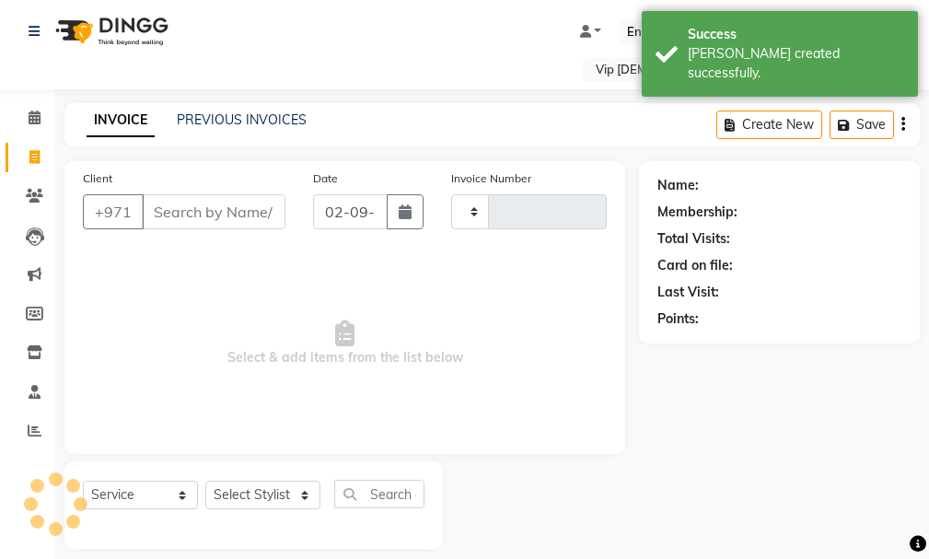
type input "1578"
select select "8415"
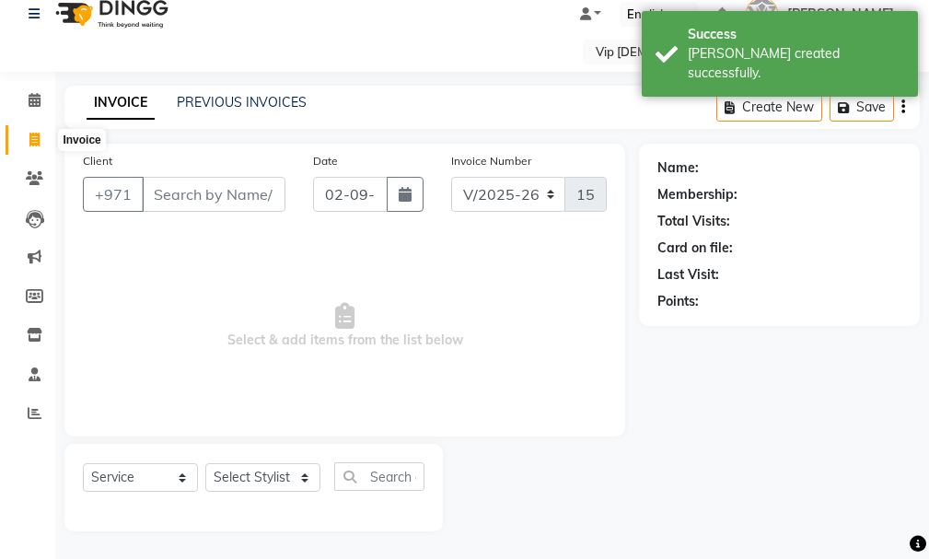
click at [245, 180] on input "Client" at bounding box center [214, 194] width 144 height 35
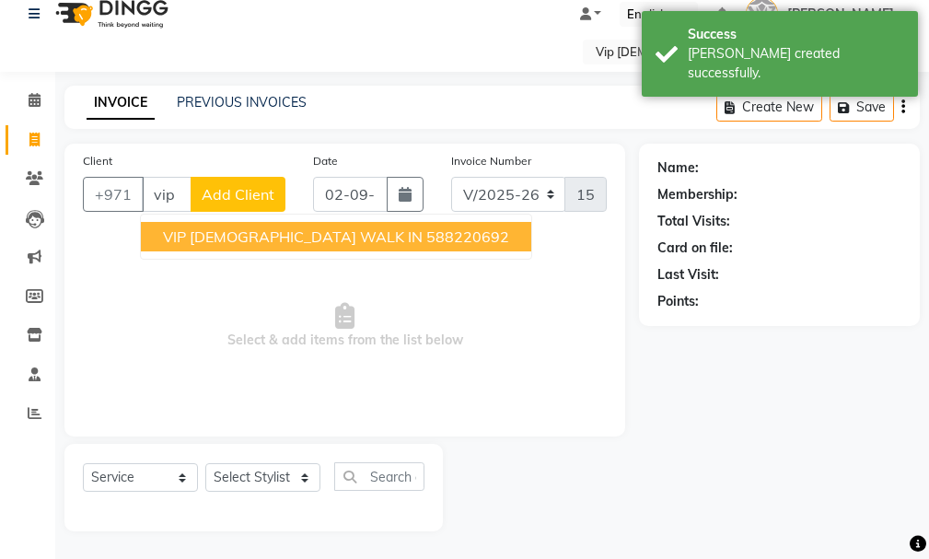
click at [426, 228] on ngb-highlight "588220692" at bounding box center [467, 236] width 83 height 18
type input "588220692"
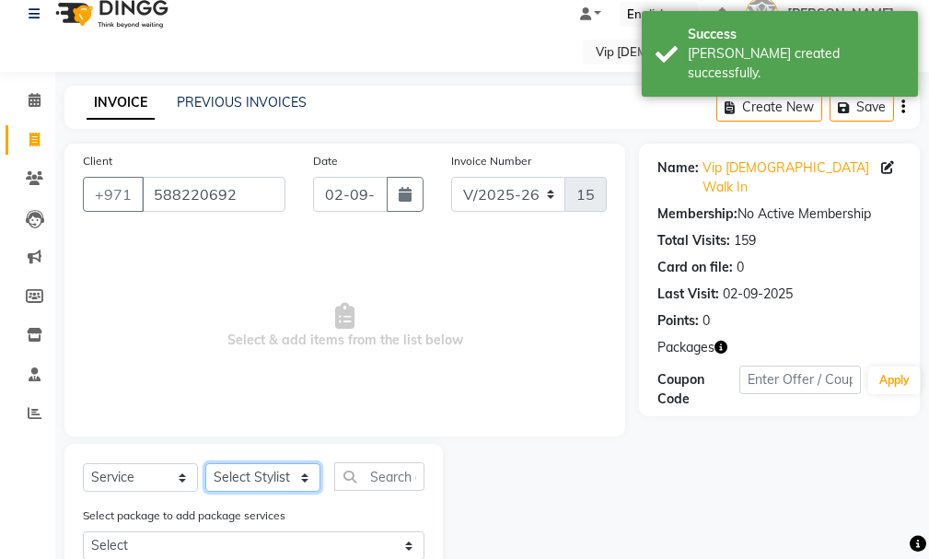
click at [297, 473] on select "Select Stylist Ali [PERSON_NAME] [PERSON_NAME] [PERSON_NAME] Lakhbizi Jairah [P…" at bounding box center [262, 477] width 115 height 29
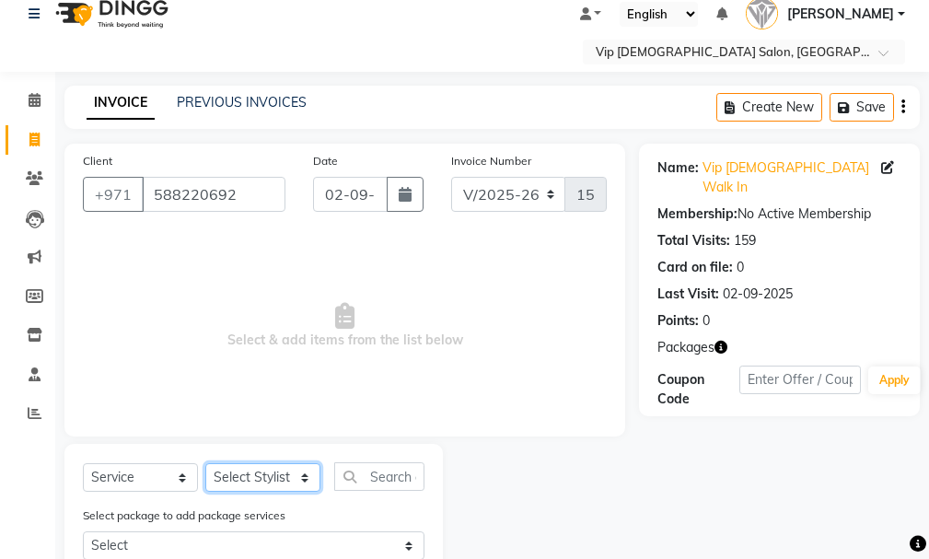
select select "81363"
click at [205, 463] on select "Select Stylist Ali [PERSON_NAME] [PERSON_NAME] [PERSON_NAME] Lakhbizi Jairah [P…" at bounding box center [262, 477] width 115 height 29
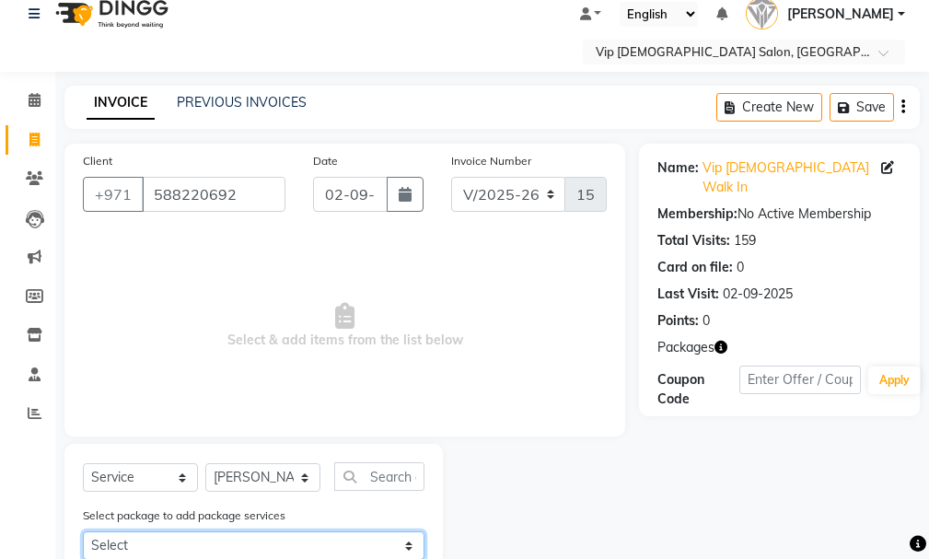
click at [402, 537] on select "Select SMART GROOM COMBO" at bounding box center [254, 545] width 342 height 29
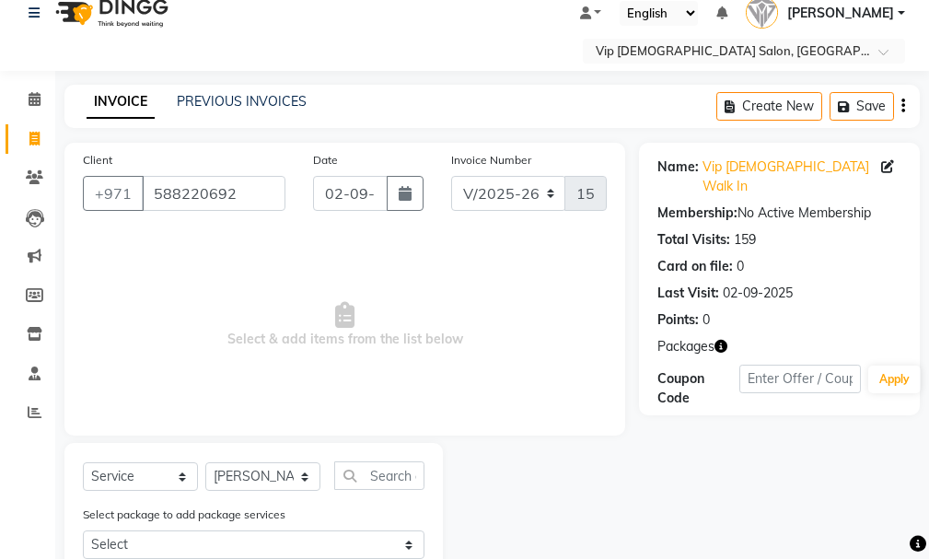
drag, startPoint x: 928, startPoint y: 385, endPoint x: 933, endPoint y: 460, distance: 74.7
click at [929, 460] on html "Select Location × Vip [DEMOGRAPHIC_DATA] Salon, Hor Al Anz East Default Panel M…" at bounding box center [464, 259] width 929 height 559
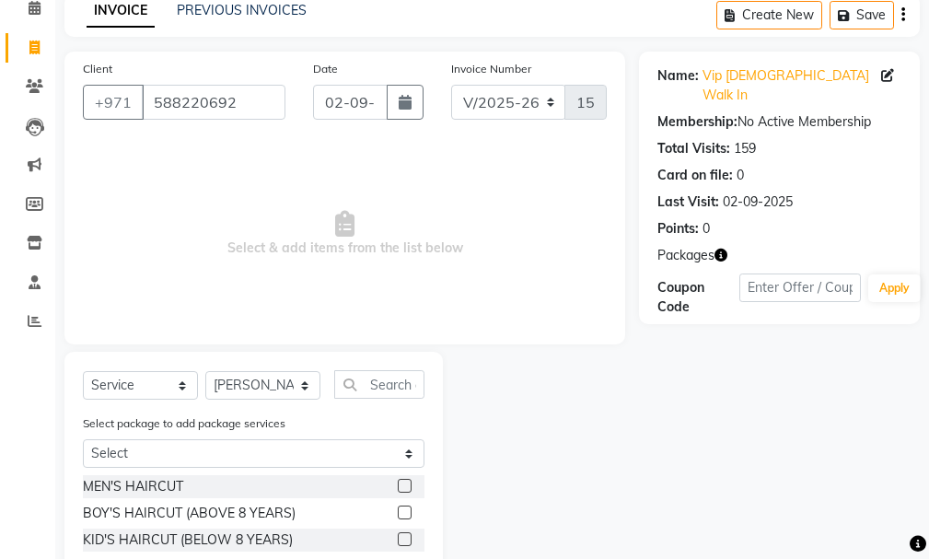
scroll to position [151, 0]
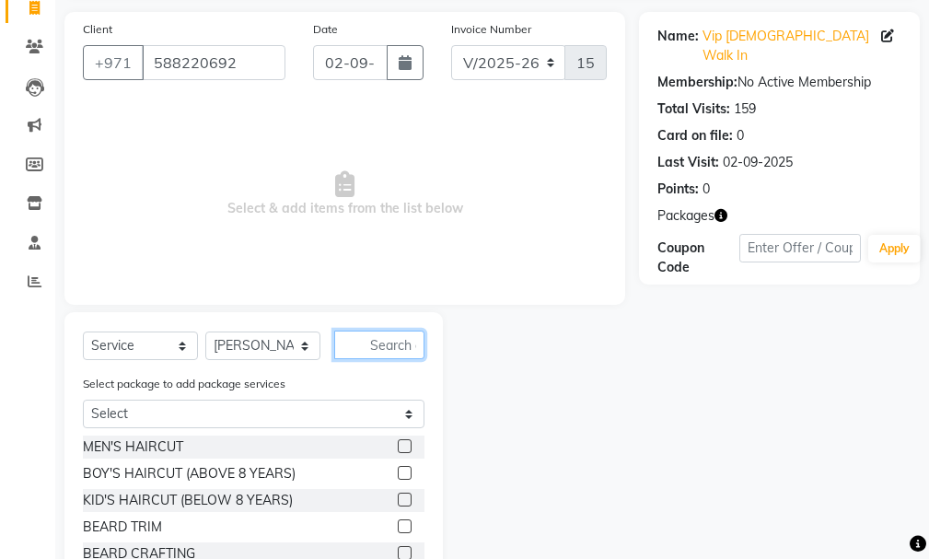
click at [372, 347] on input "text" at bounding box center [379, 345] width 90 height 29
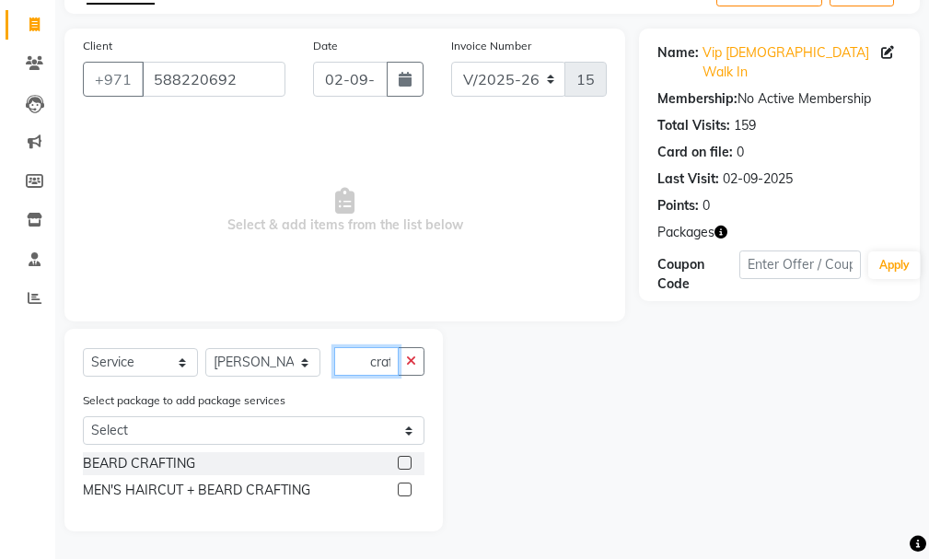
scroll to position [0, 1]
type input "craf"
click at [397, 486] on div "MEN'S HAIRCUT + BEARD CRAFTING" at bounding box center [254, 490] width 342 height 23
click at [397, 484] on div "MEN'S HAIRCUT + BEARD CRAFTING" at bounding box center [254, 490] width 342 height 23
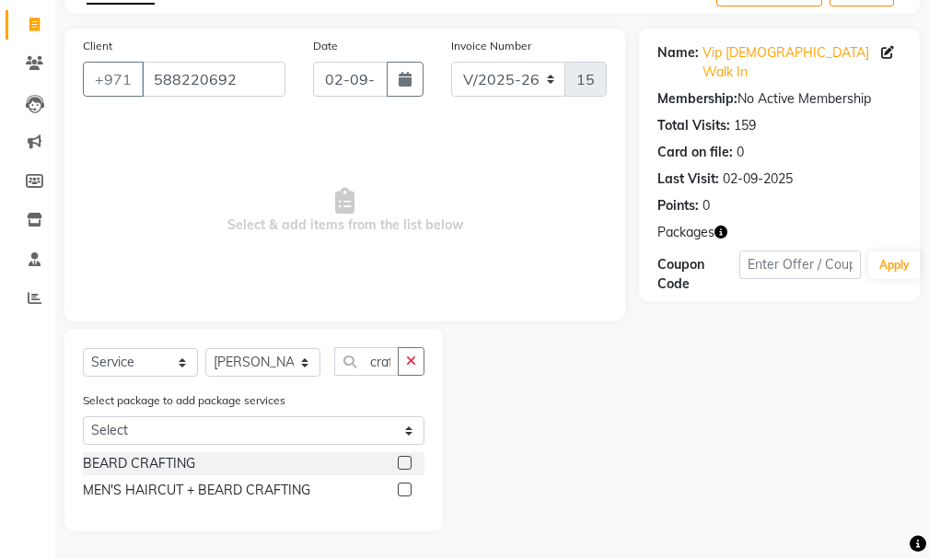
click at [393, 483] on div "MEN'S HAIRCUT + BEARD CRAFTING" at bounding box center [254, 490] width 342 height 23
click at [395, 482] on div "MEN'S HAIRCUT + BEARD CRAFTING" at bounding box center [254, 490] width 342 height 23
click at [399, 481] on div at bounding box center [411, 490] width 27 height 23
click at [394, 483] on div "MEN'S HAIRCUT + BEARD CRAFTING" at bounding box center [254, 490] width 342 height 23
click at [398, 481] on div at bounding box center [411, 490] width 27 height 23
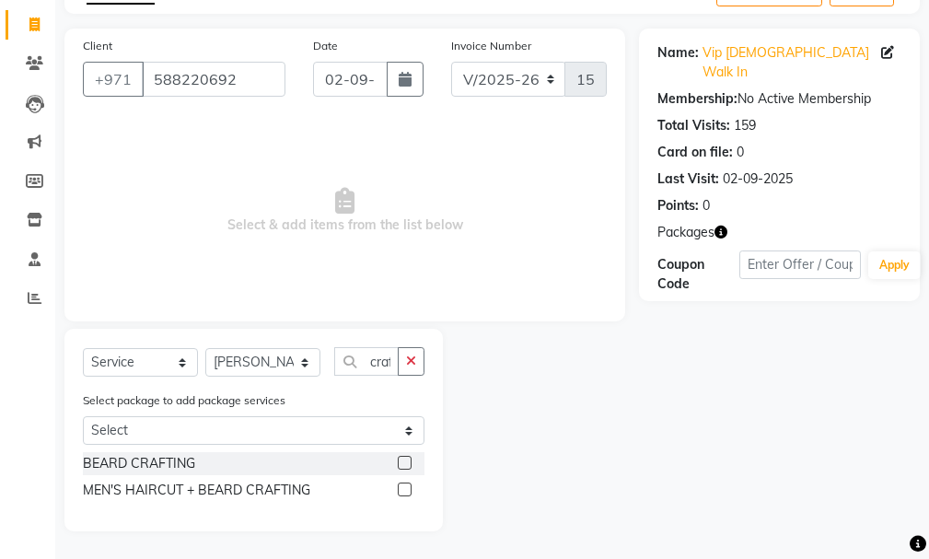
click at [400, 484] on label at bounding box center [405, 490] width 14 height 14
click at [400, 484] on input "checkbox" at bounding box center [404, 490] width 12 height 12
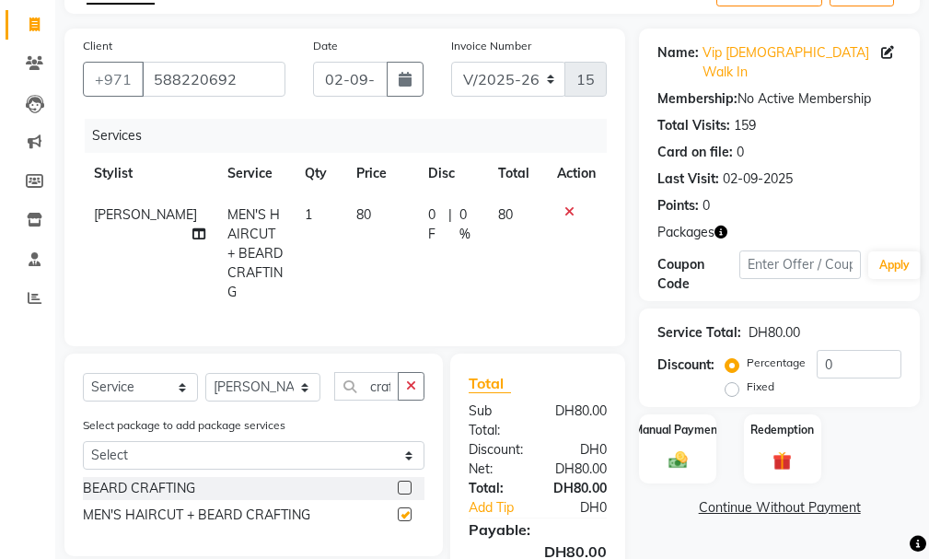
click at [401, 491] on div at bounding box center [404, 490] width 12 height 19
checkbox input "false"
click at [665, 420] on label "Manual Payment" at bounding box center [678, 428] width 92 height 17
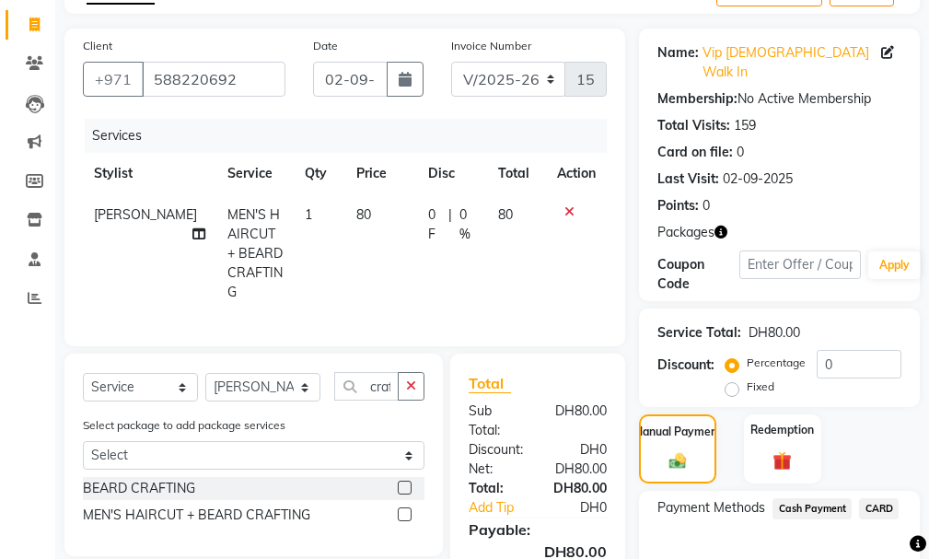
click at [803, 498] on span "Cash Payment" at bounding box center [812, 508] width 79 height 21
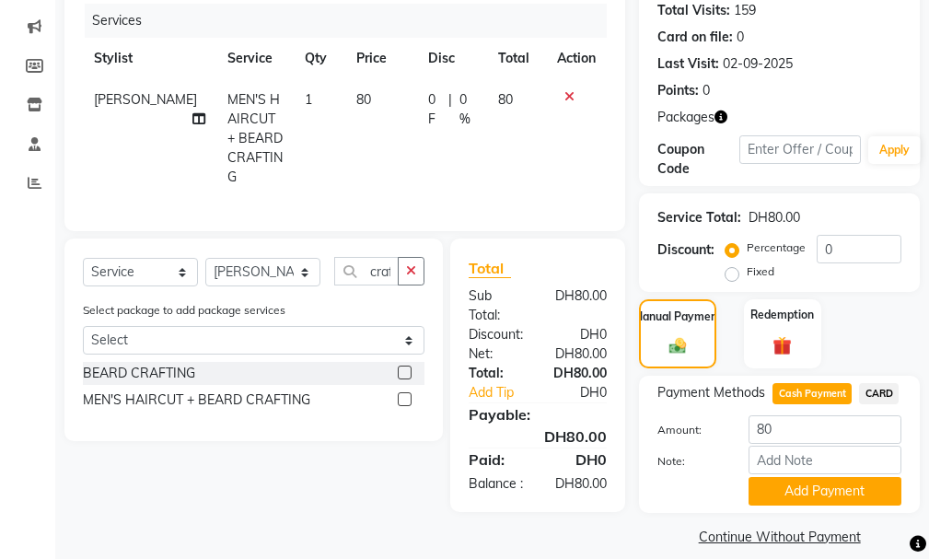
drag, startPoint x: 933, startPoint y: 470, endPoint x: 932, endPoint y: 577, distance: 107.7
click at [929, 309] on html "Select Location × Vip [DEMOGRAPHIC_DATA] Salon, Hor Al Anz East Default Panel M…" at bounding box center [464, 29] width 929 height 559
click at [842, 477] on button "Add Payment" at bounding box center [825, 491] width 153 height 29
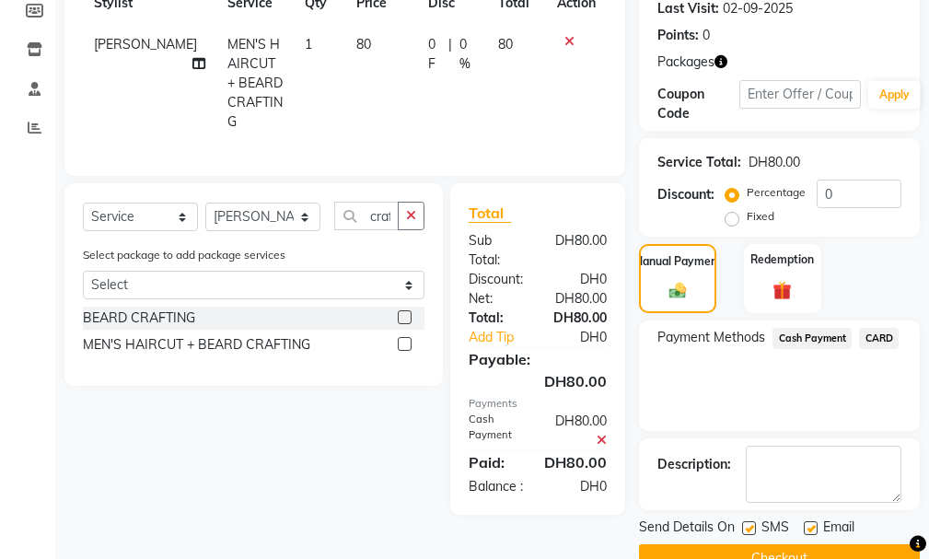
scroll to position [327, 0]
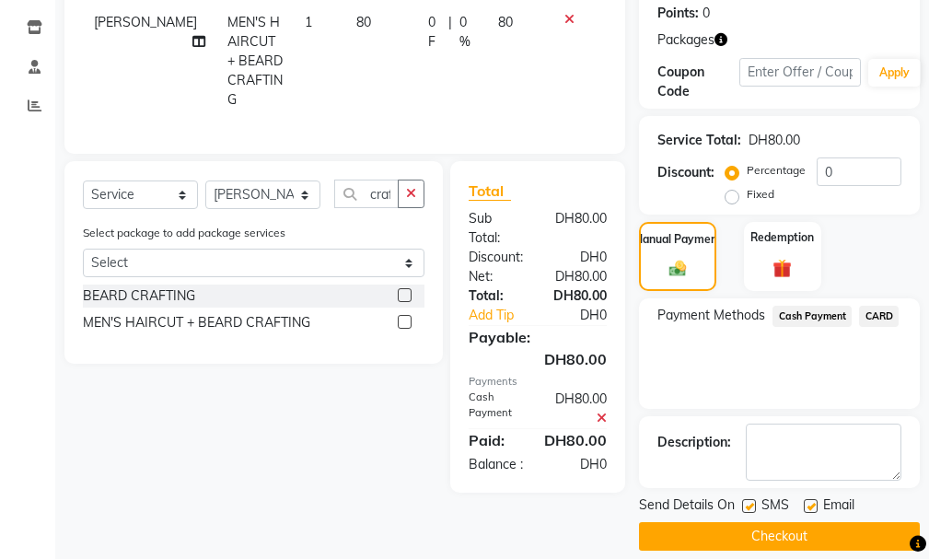
click at [816, 522] on button "Checkout" at bounding box center [779, 536] width 281 height 29
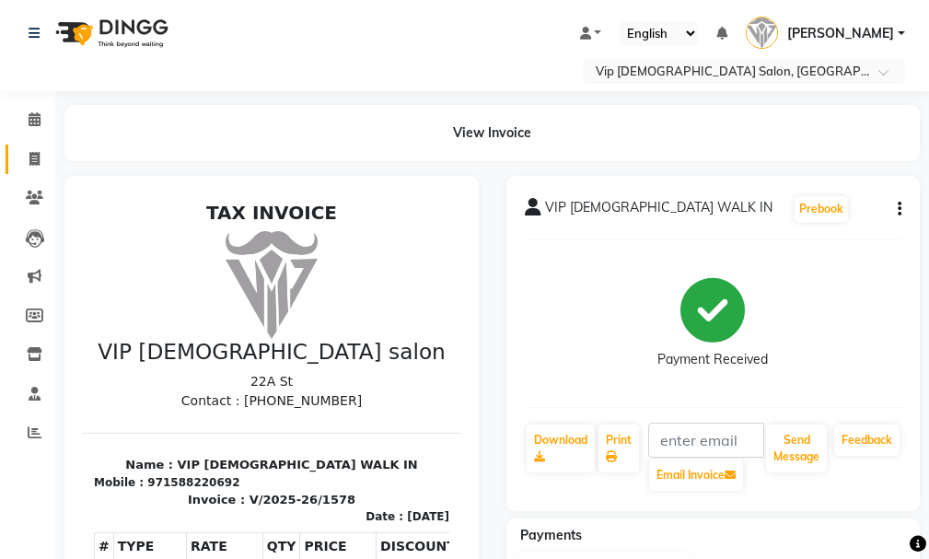
click at [40, 146] on link "Invoice" at bounding box center [28, 160] width 44 height 30
select select "service"
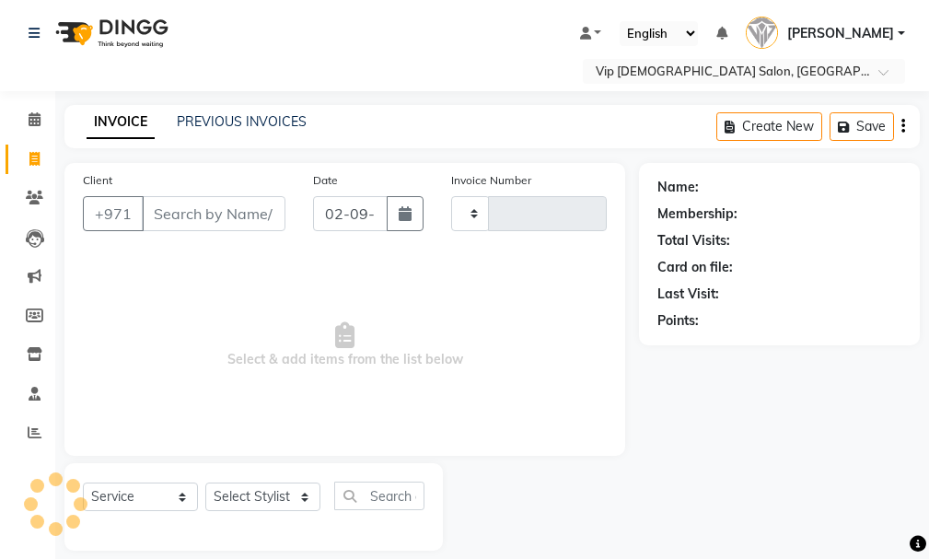
scroll to position [19, 0]
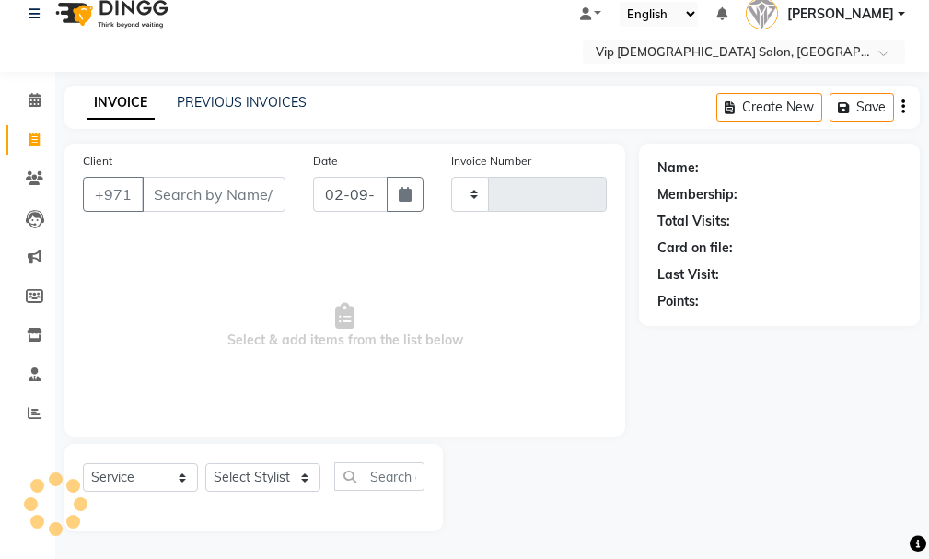
type input "1579"
select select "8415"
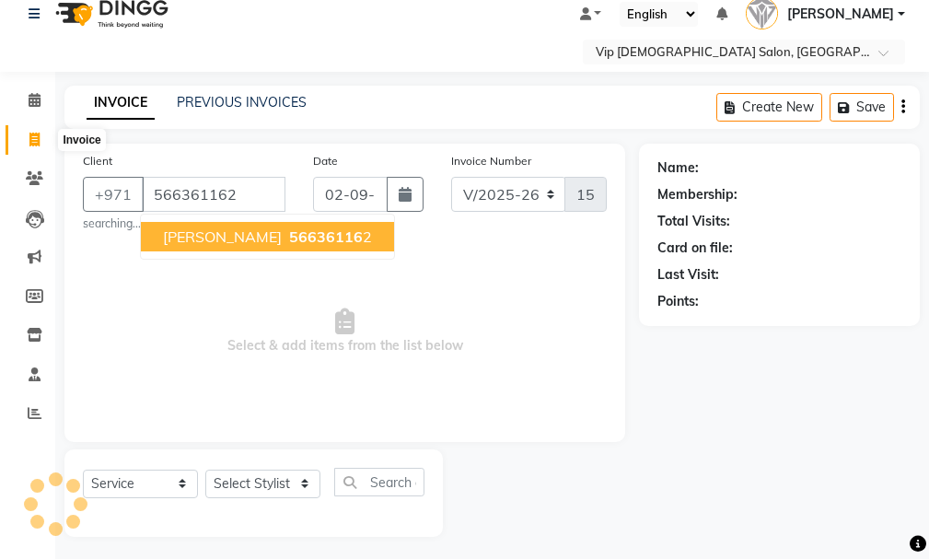
type input "566361162"
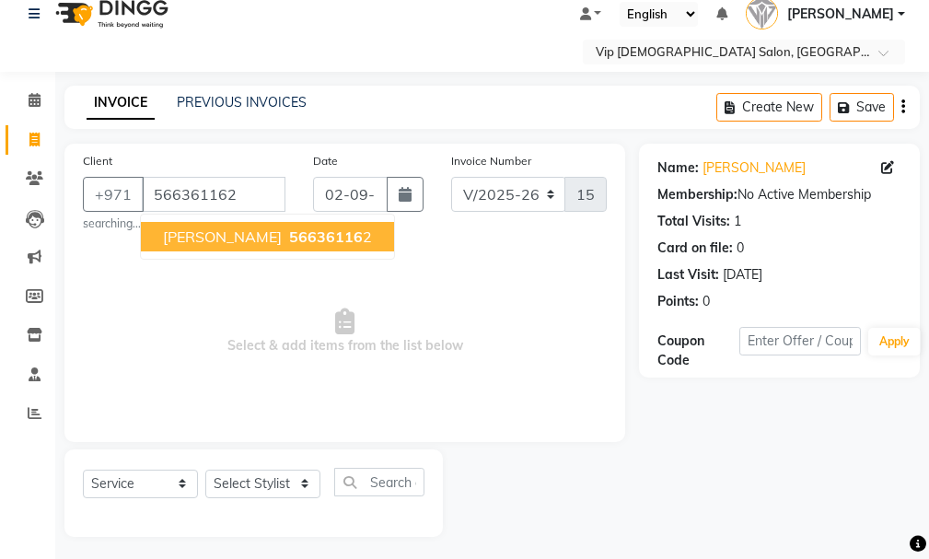
click at [197, 232] on span "[PERSON_NAME]" at bounding box center [222, 236] width 119 height 18
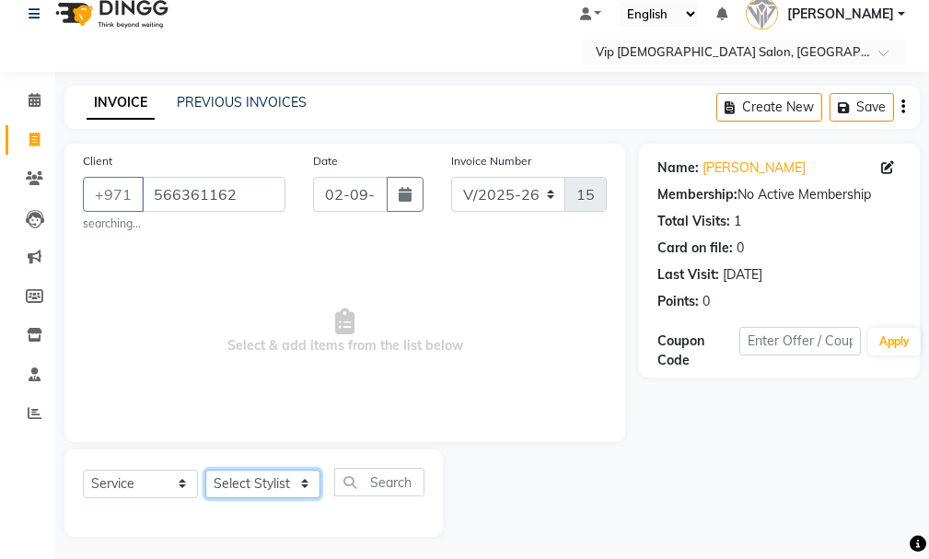
click at [302, 471] on select "Select Stylist Ali [PERSON_NAME] [PERSON_NAME] [PERSON_NAME] Lakhbizi Jairah [P…" at bounding box center [262, 484] width 115 height 29
select select "81363"
click at [205, 470] on select "Select Stylist Ali [PERSON_NAME] [PERSON_NAME] [PERSON_NAME] Lakhbizi Jairah [P…" at bounding box center [262, 484] width 115 height 29
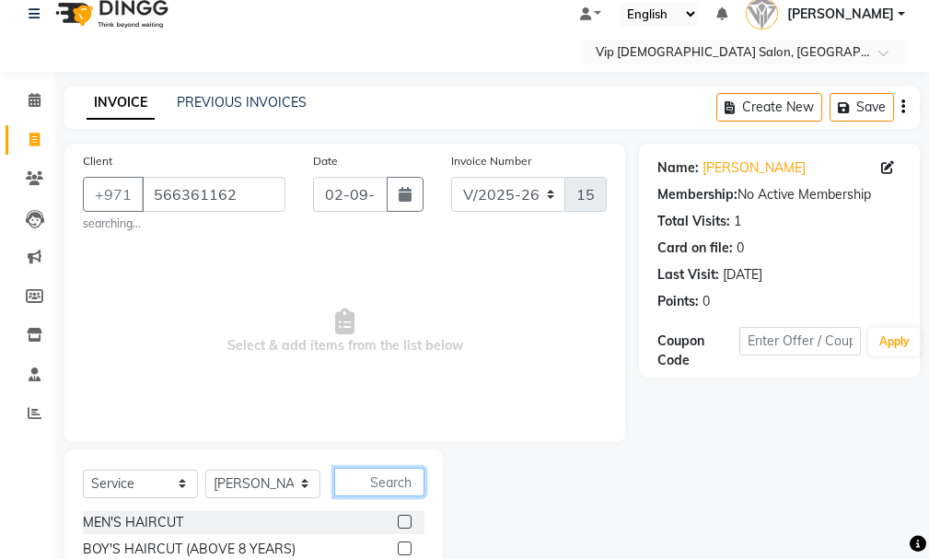
click at [367, 471] on input "text" at bounding box center [379, 482] width 90 height 29
type input "craf"
click at [400, 537] on div "[PERSON_NAME] CRAFTING MEN'S HAIRCUT + [PERSON_NAME] CRAFTING" at bounding box center [254, 537] width 342 height 53
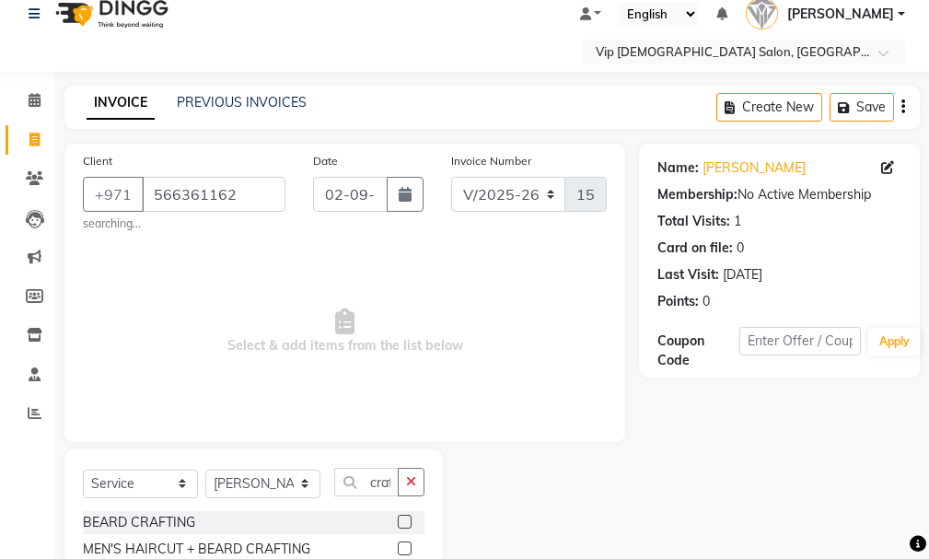
click at [407, 539] on div at bounding box center [411, 549] width 27 height 23
click at [404, 547] on label at bounding box center [405, 548] width 14 height 14
click at [404, 547] on input "checkbox" at bounding box center [404, 549] width 12 height 12
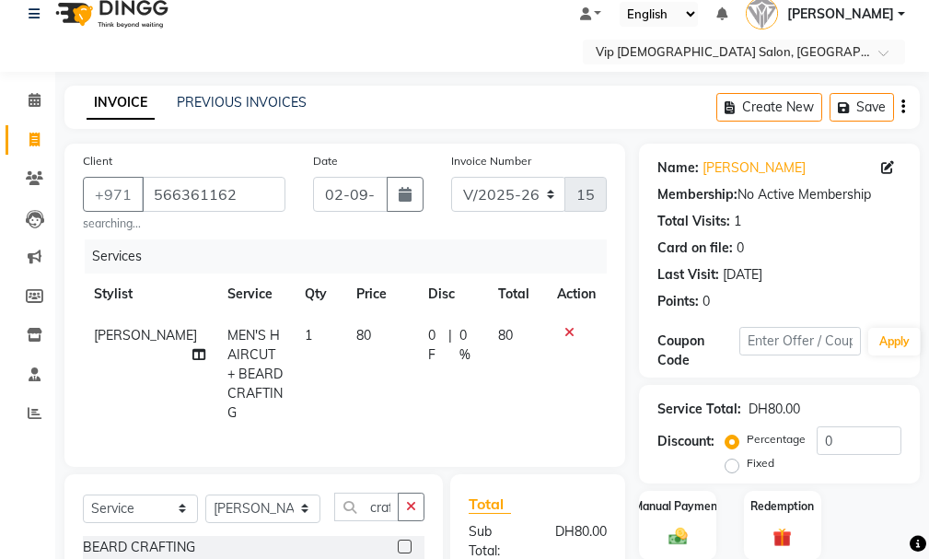
checkbox input "false"
click at [679, 496] on div "Manual Payment" at bounding box center [678, 525] width 80 height 72
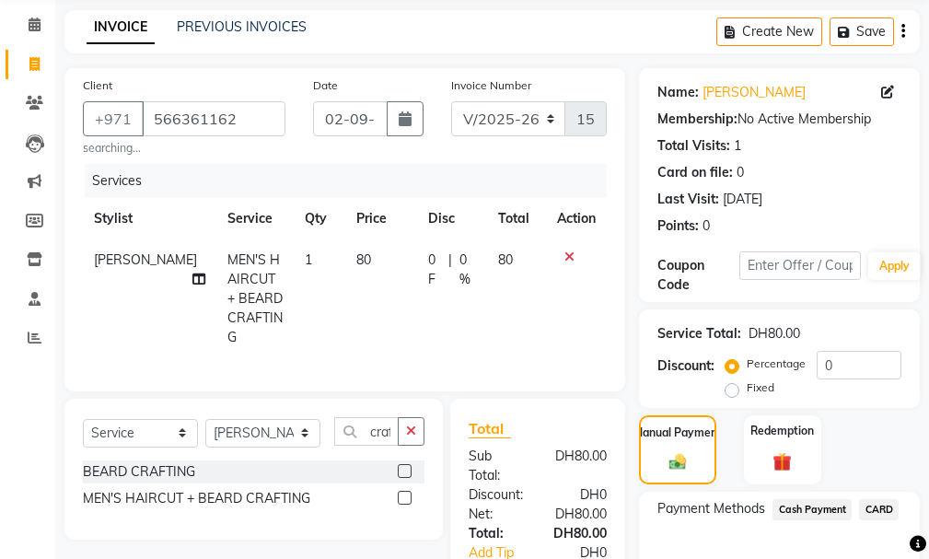
scroll to position [124, 0]
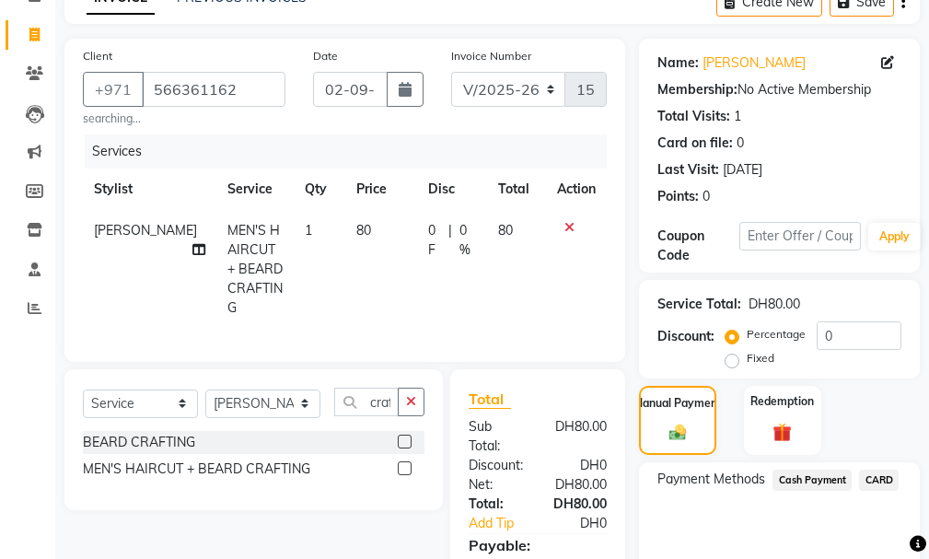
click at [867, 478] on span "CARD" at bounding box center [879, 480] width 40 height 21
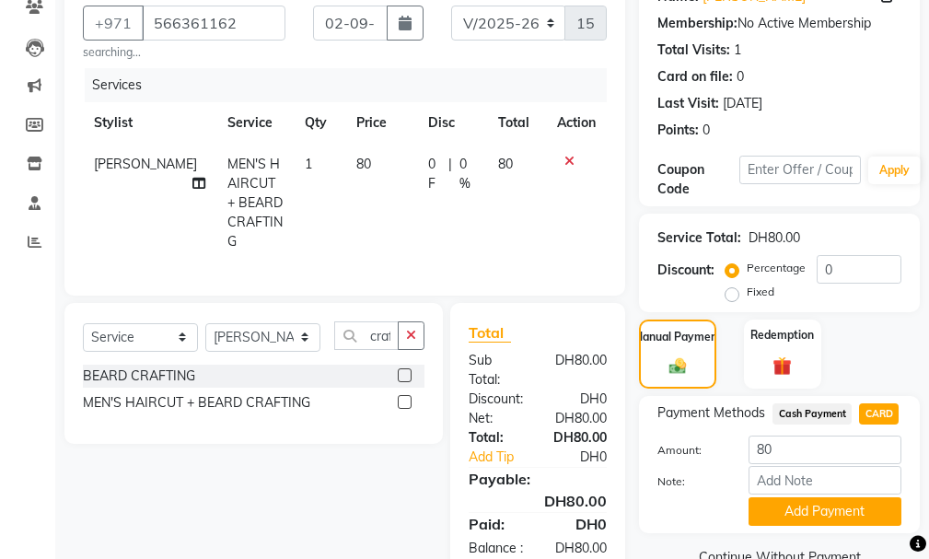
scroll to position [232, 0]
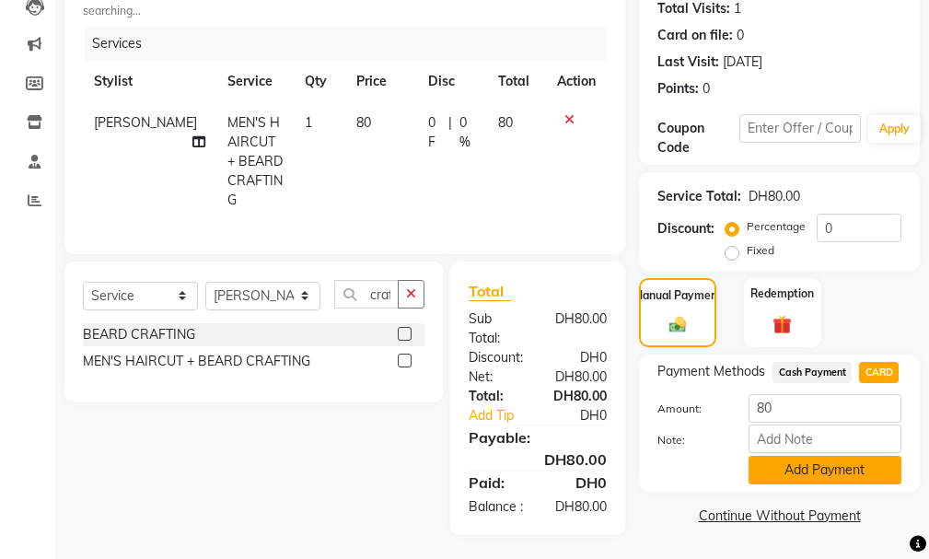
click at [847, 469] on button "Add Payment" at bounding box center [825, 470] width 153 height 29
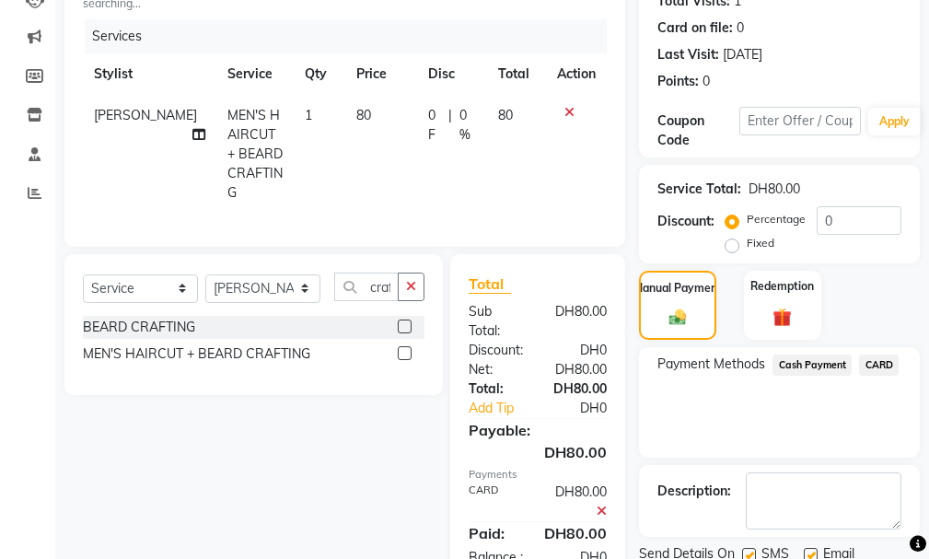
scroll to position [308, 0]
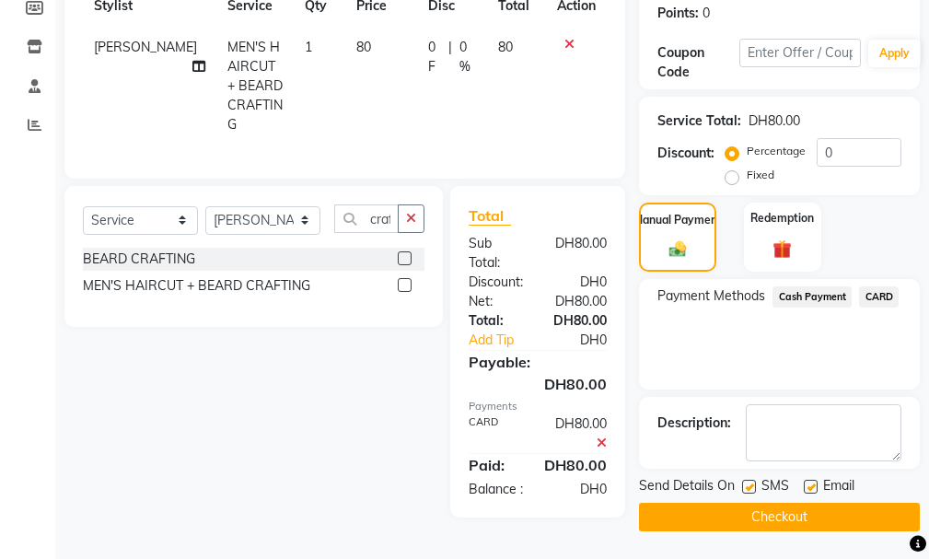
click at [839, 517] on button "Checkout" at bounding box center [779, 517] width 281 height 29
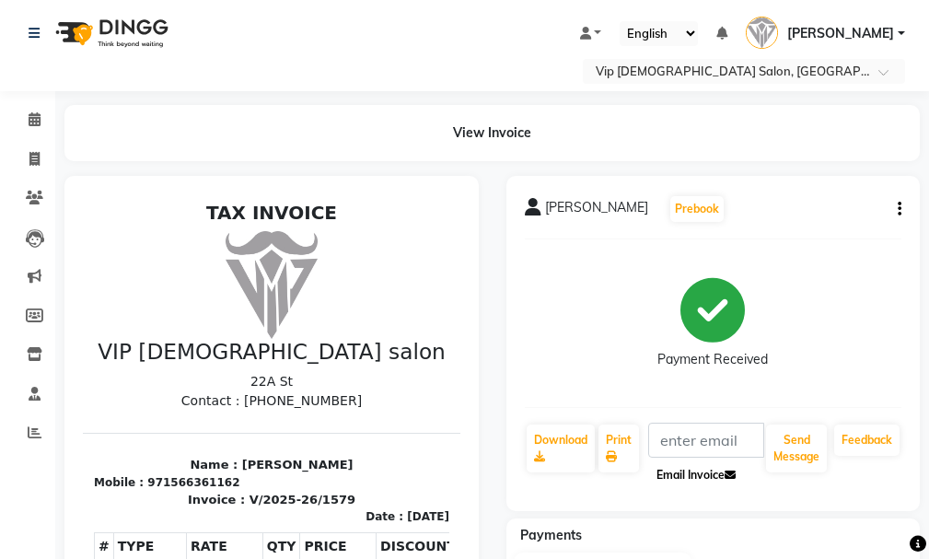
click at [705, 467] on button "Email Invoice" at bounding box center [696, 475] width 94 height 31
click at [686, 460] on button "Email Invoice" at bounding box center [696, 475] width 94 height 31
click at [832, 533] on div "Payments" at bounding box center [720, 535] width 428 height 19
click at [875, 541] on div "Payments" at bounding box center [720, 535] width 428 height 19
click at [29, 150] on span at bounding box center [34, 159] width 32 height 21
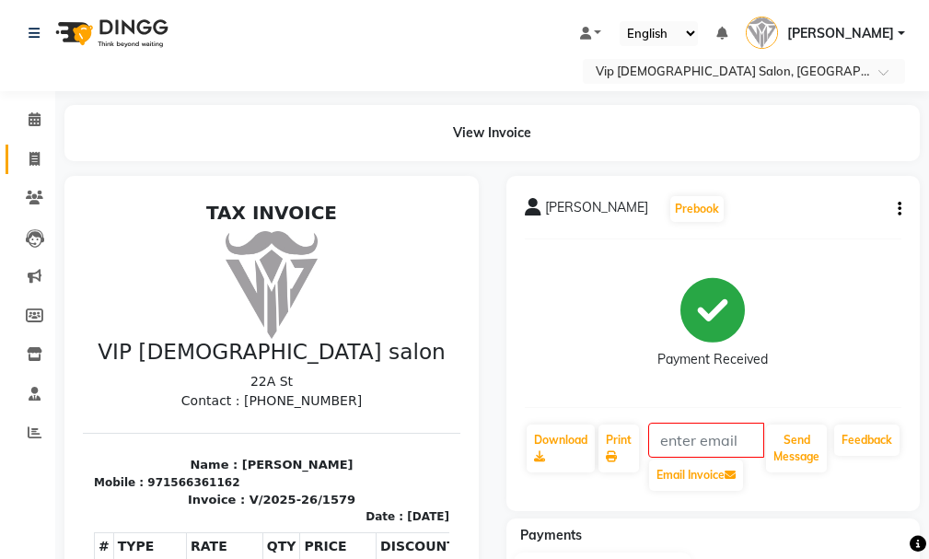
select select "service"
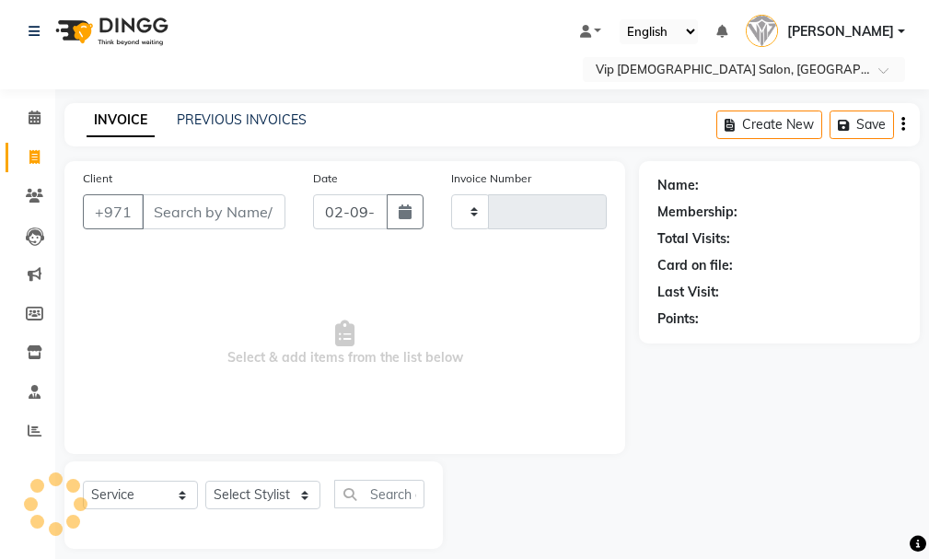
type input "1580"
select select "8415"
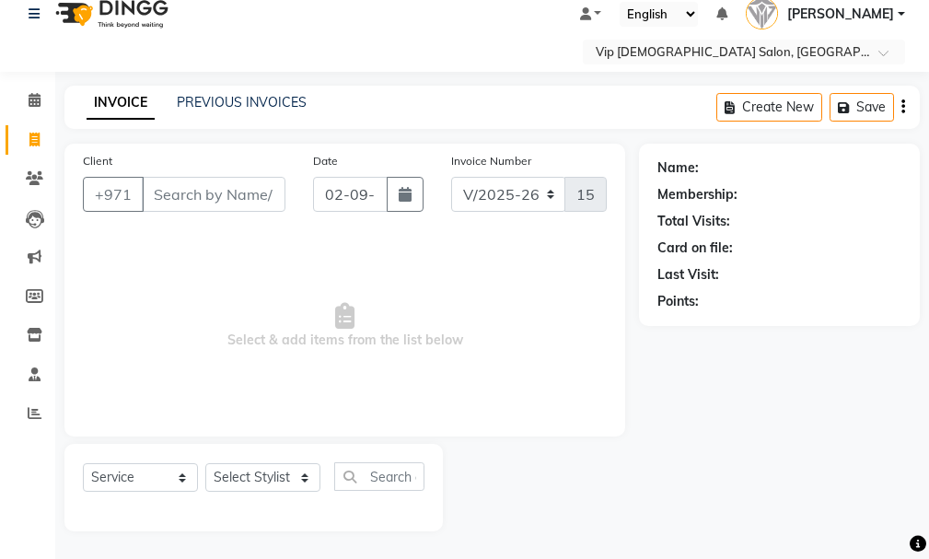
click at [792, 462] on div "Name: Membership: Total Visits: Card on file: Last Visit: Points:" at bounding box center [786, 338] width 295 height 388
click at [758, 457] on div "Name: Membership: Total Visits: Card on file: Last Visit: Points:" at bounding box center [786, 338] width 295 height 388
click at [763, 460] on div "Name: Membership: Total Visits: Card on file: Last Visit: Points:" at bounding box center [786, 338] width 295 height 388
click at [760, 459] on div "Name: Membership: Total Visits: Card on file: Last Visit: Points:" at bounding box center [786, 338] width 295 height 388
click at [632, 467] on div at bounding box center [541, 487] width 196 height 87
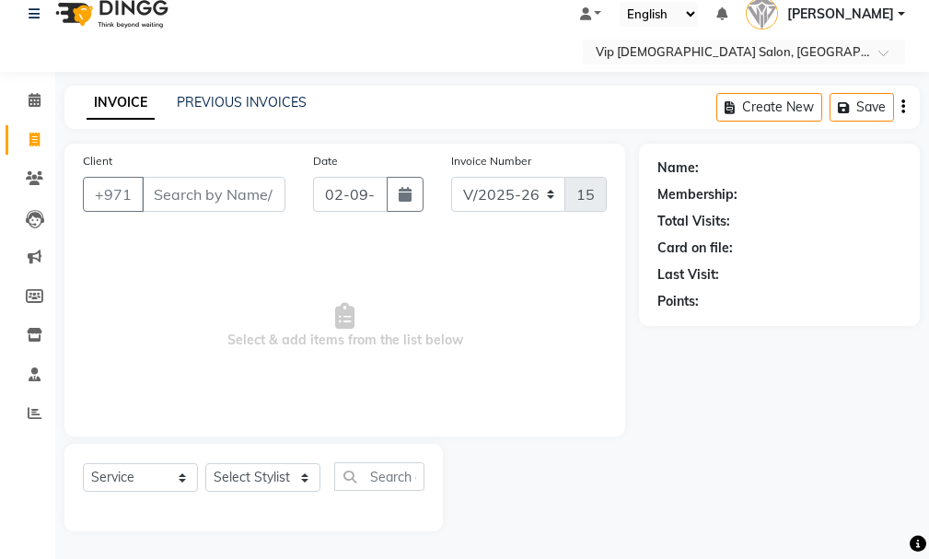
click at [628, 471] on div at bounding box center [541, 487] width 196 height 87
click at [629, 471] on div at bounding box center [541, 487] width 196 height 87
click at [633, 473] on div at bounding box center [541, 487] width 196 height 87
click at [630, 469] on div at bounding box center [541, 487] width 196 height 87
